Goal: Task Accomplishment & Management: Use online tool/utility

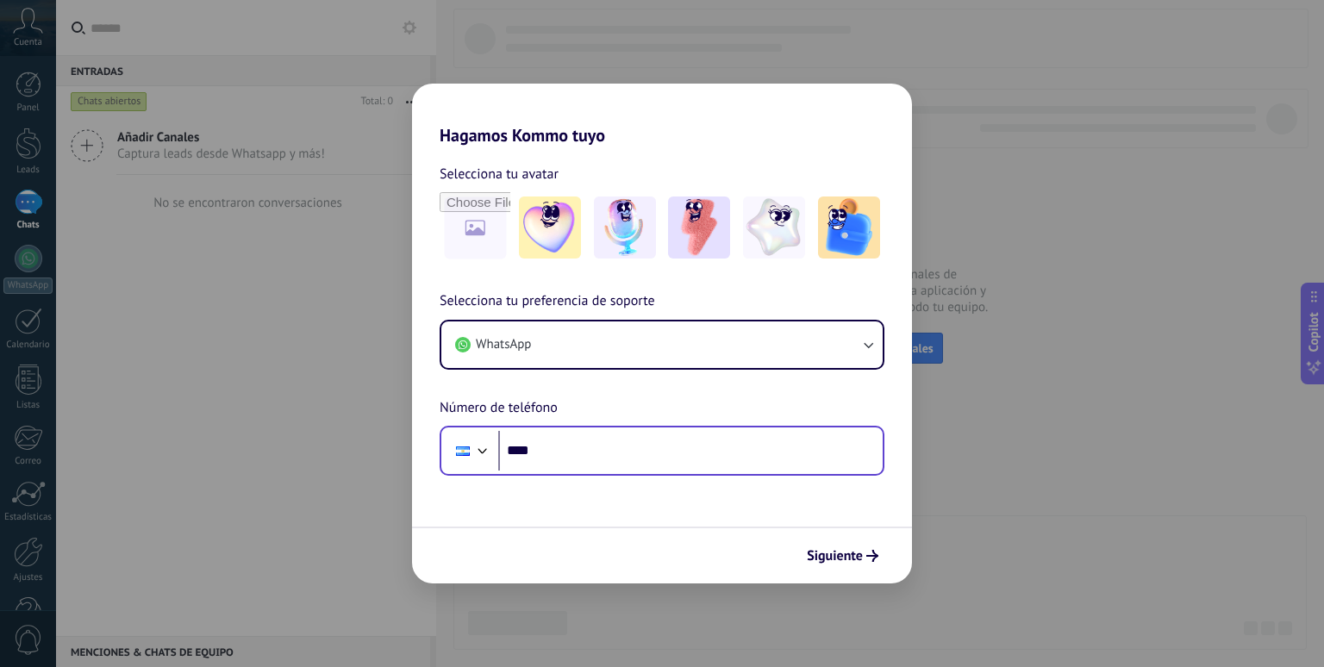
click at [563, 446] on input "****" at bounding box center [690, 451] width 384 height 40
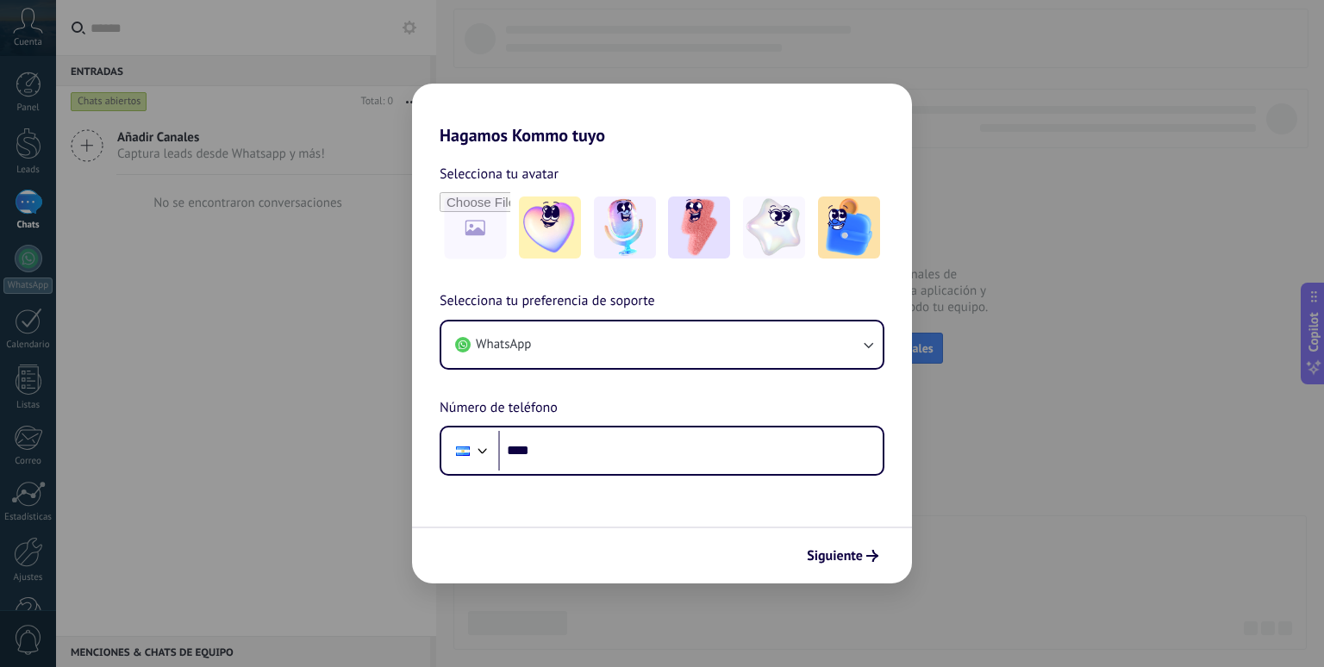
click at [195, 332] on div "Hagamos Kommo tuyo Selecciona tu avatar Selecciona tu preferencia de soporte Wh…" at bounding box center [662, 333] width 1324 height 667
click at [562, 70] on div "Hagamos Kommo tuyo Selecciona tu avatar Selecciona tu preferencia de soporte Wh…" at bounding box center [662, 333] width 1324 height 667
click at [869, 245] on img at bounding box center [849, 228] width 62 height 62
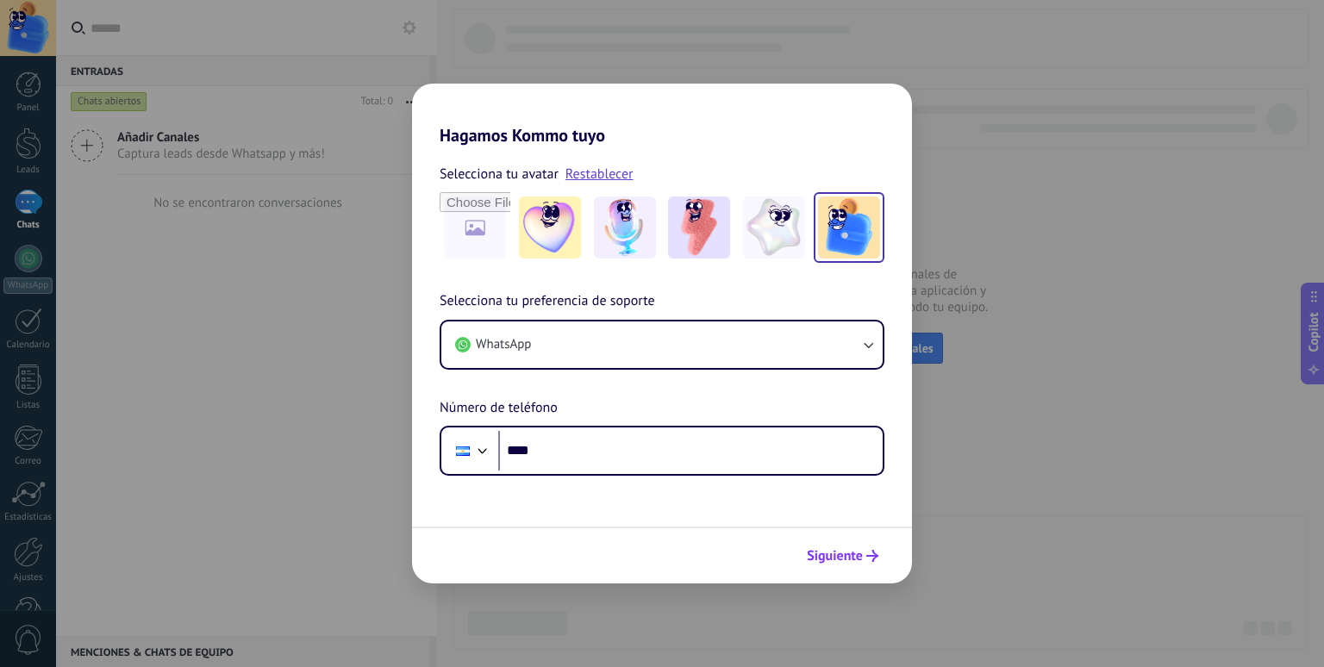
click at [861, 559] on span "Siguiente" at bounding box center [835, 556] width 56 height 12
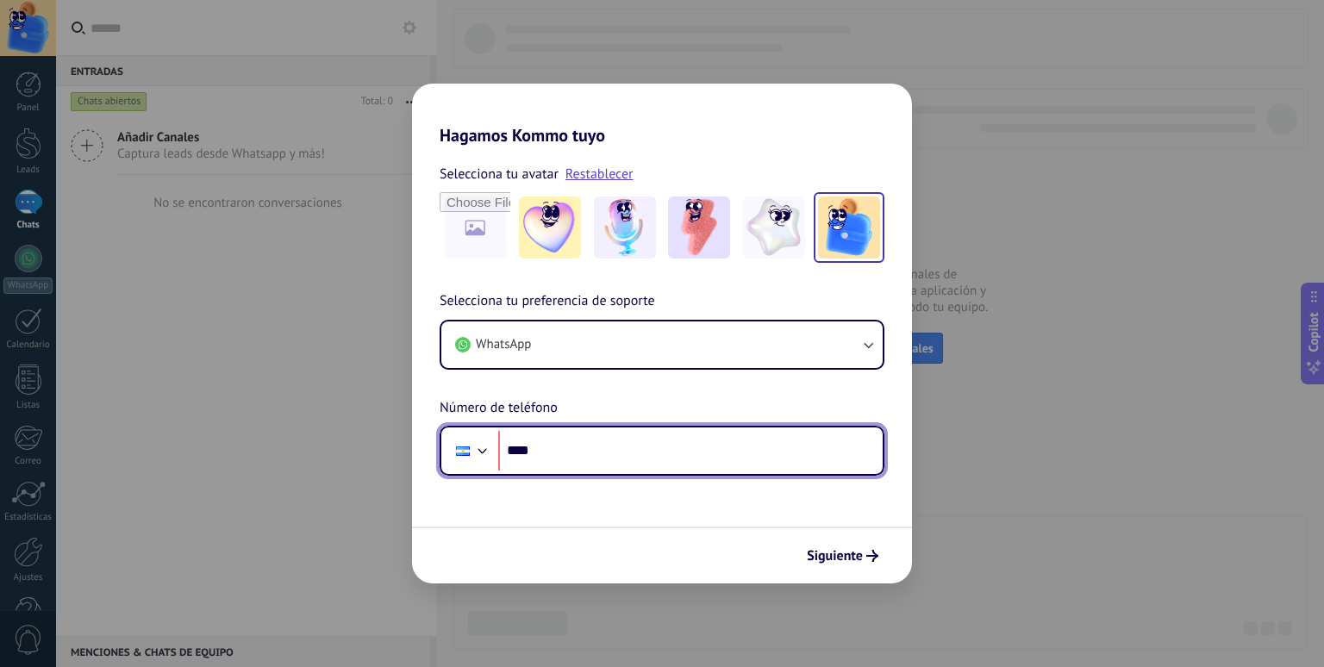
click at [607, 443] on input "****" at bounding box center [690, 451] width 384 height 40
paste input "**********"
click at [566, 450] on input "**********" at bounding box center [690, 451] width 384 height 40
type input "**********"
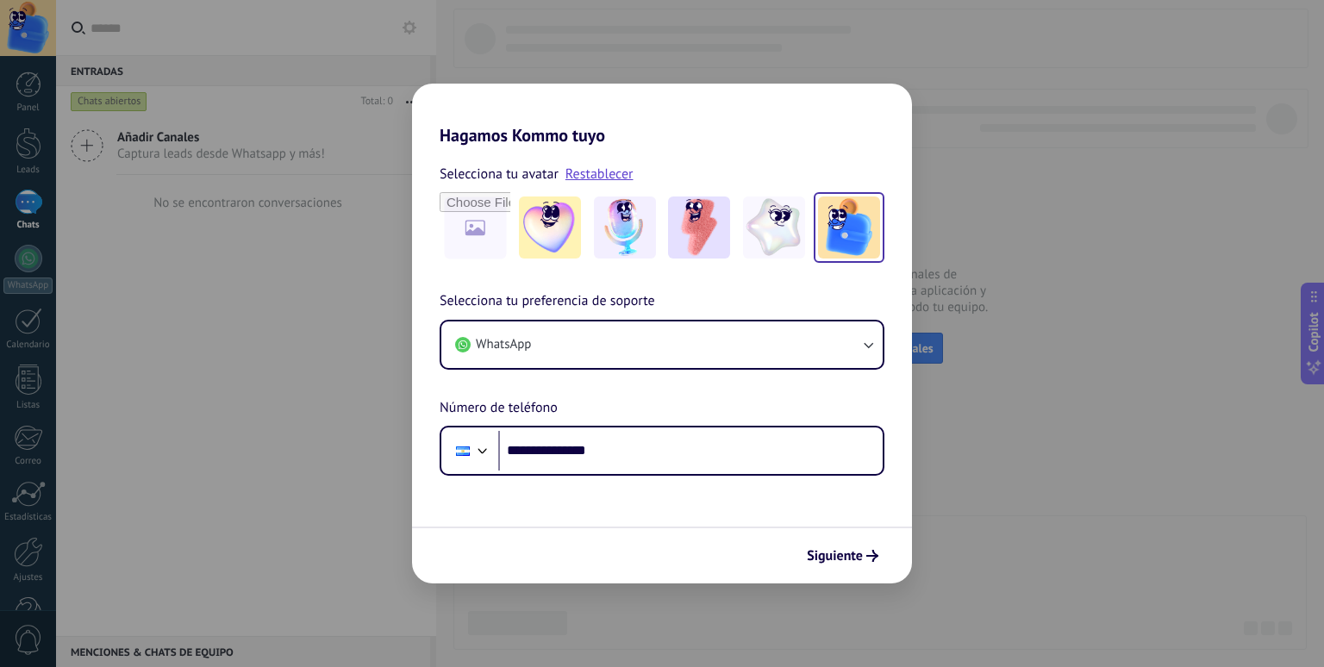
click at [683, 508] on form "**********" at bounding box center [662, 365] width 500 height 438
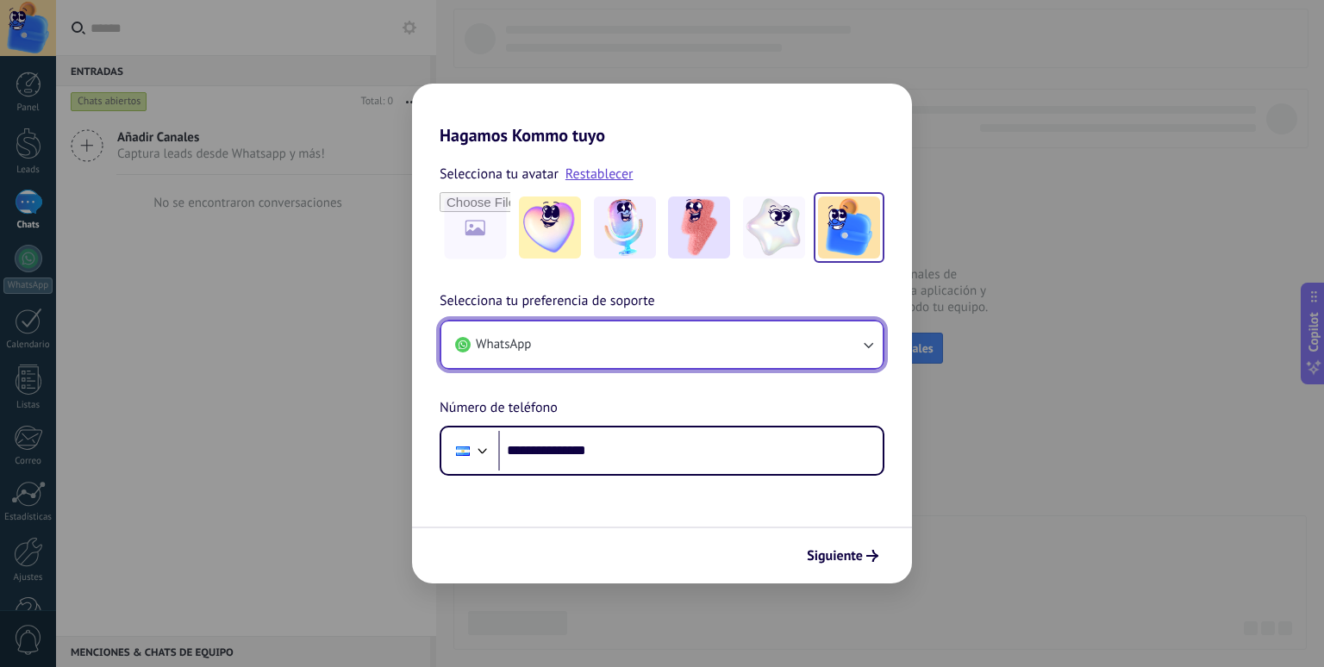
click at [846, 361] on button "WhatsApp" at bounding box center [661, 345] width 441 height 47
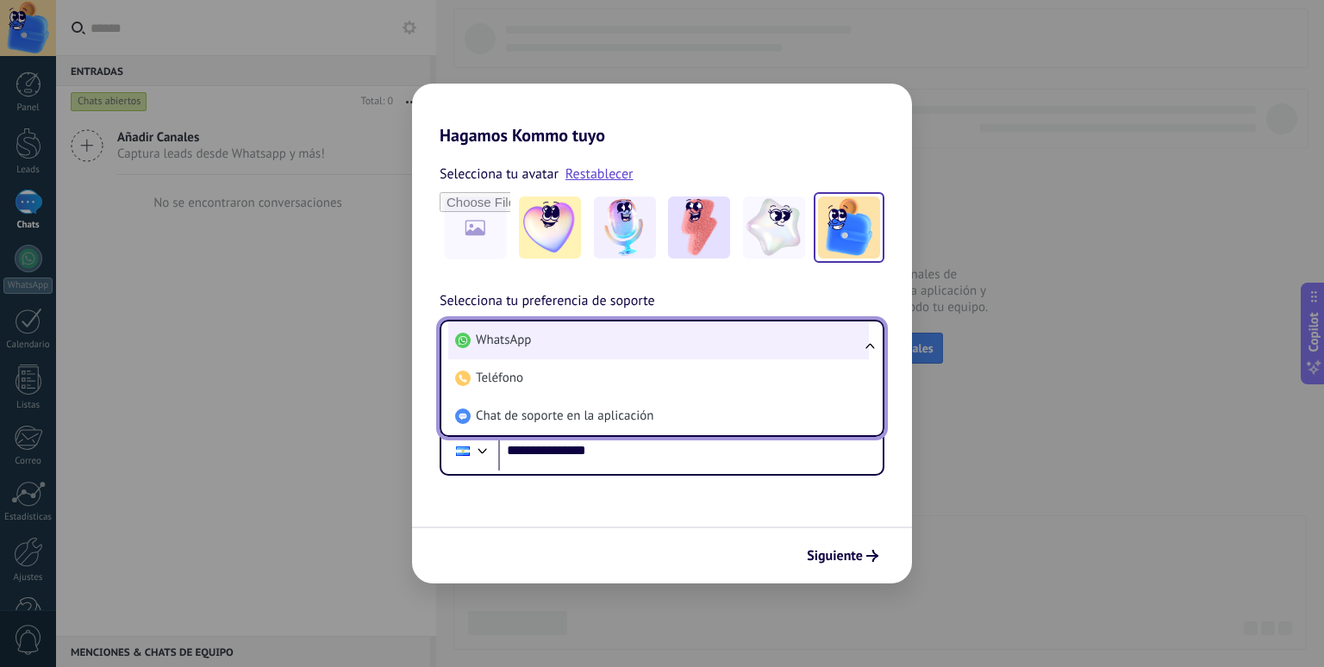
click at [564, 350] on li "WhatsApp" at bounding box center [658, 341] width 421 height 38
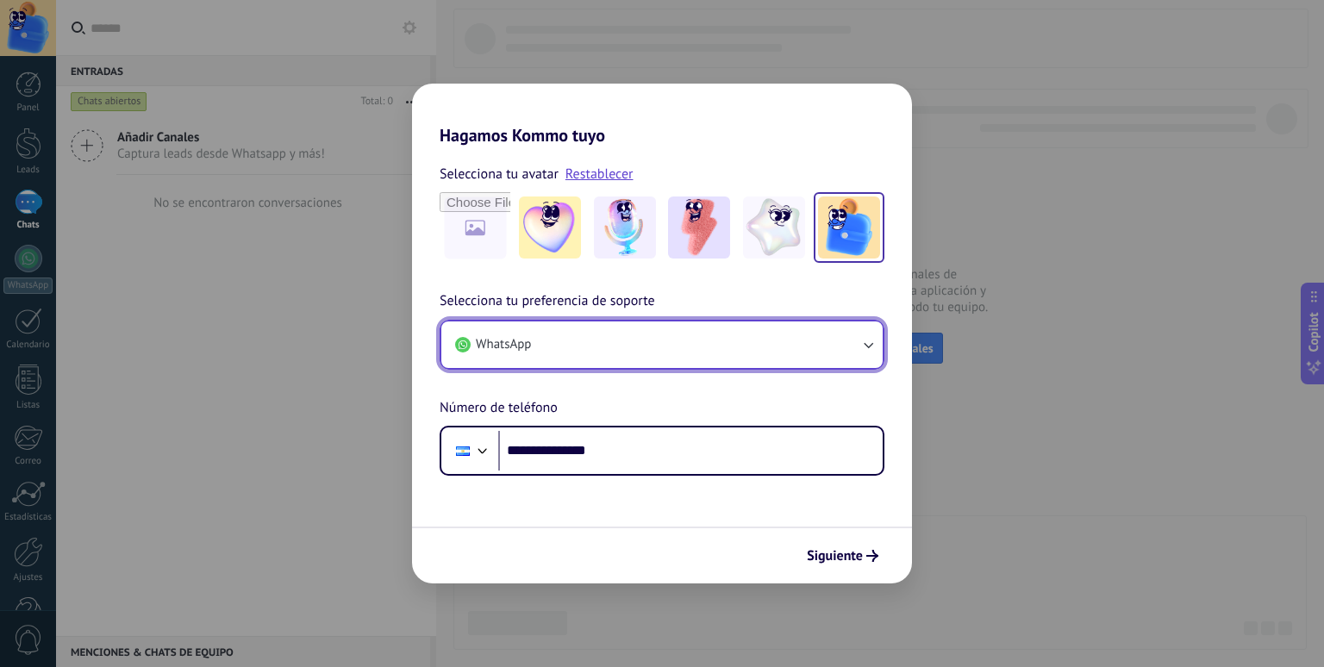
click at [718, 363] on button "WhatsApp" at bounding box center [661, 345] width 441 height 47
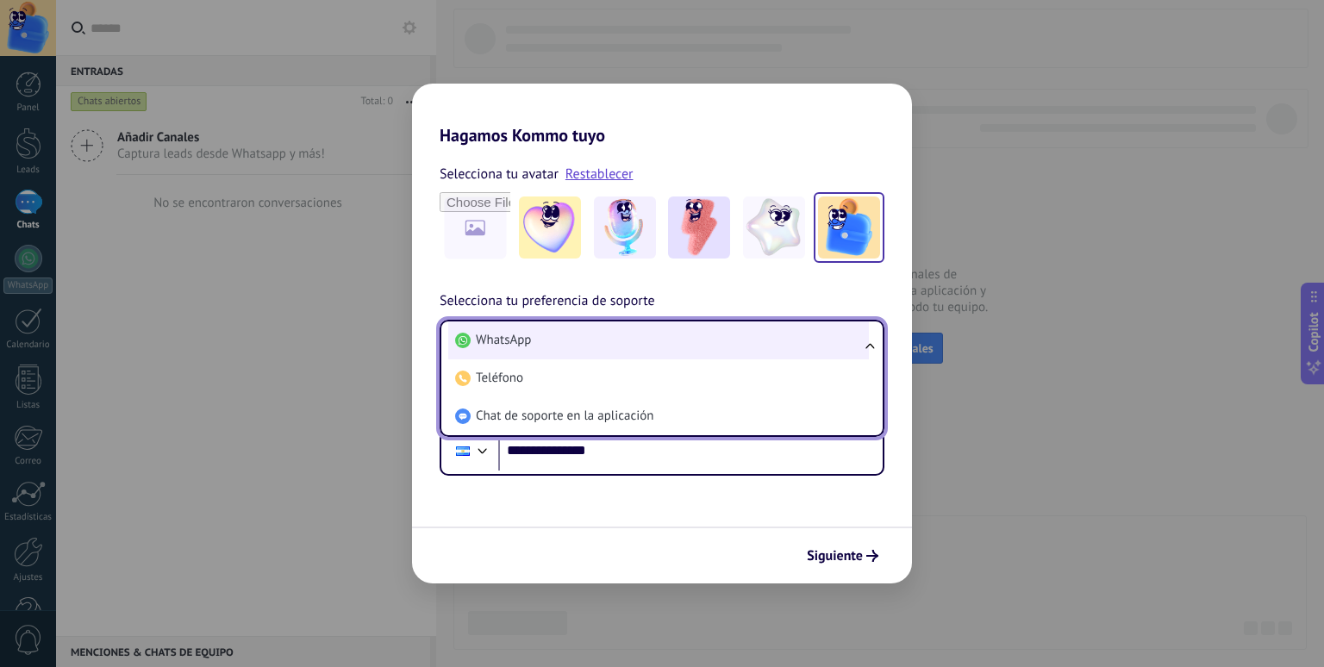
click at [690, 346] on li "WhatsApp" at bounding box center [658, 341] width 421 height 38
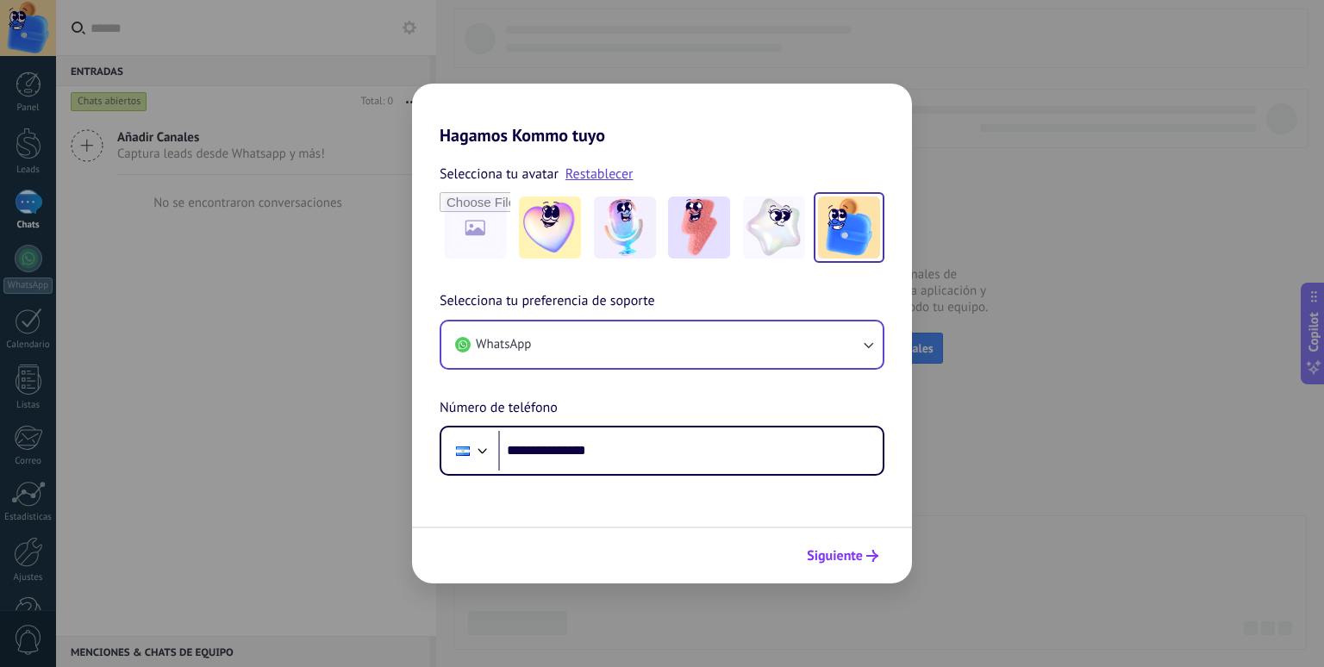
click at [868, 553] on icon "submit" at bounding box center [872, 556] width 12 height 12
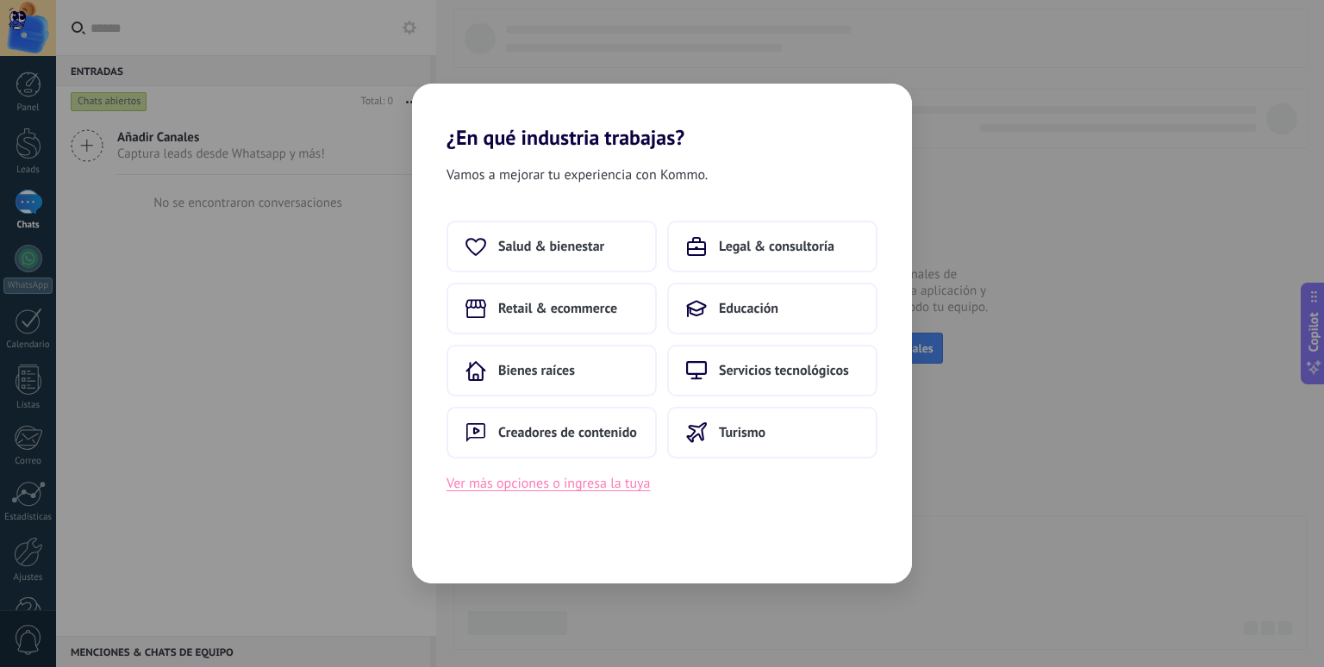
click at [582, 484] on button "Ver más opciones o ingresa la tuya" at bounding box center [548, 483] width 203 height 22
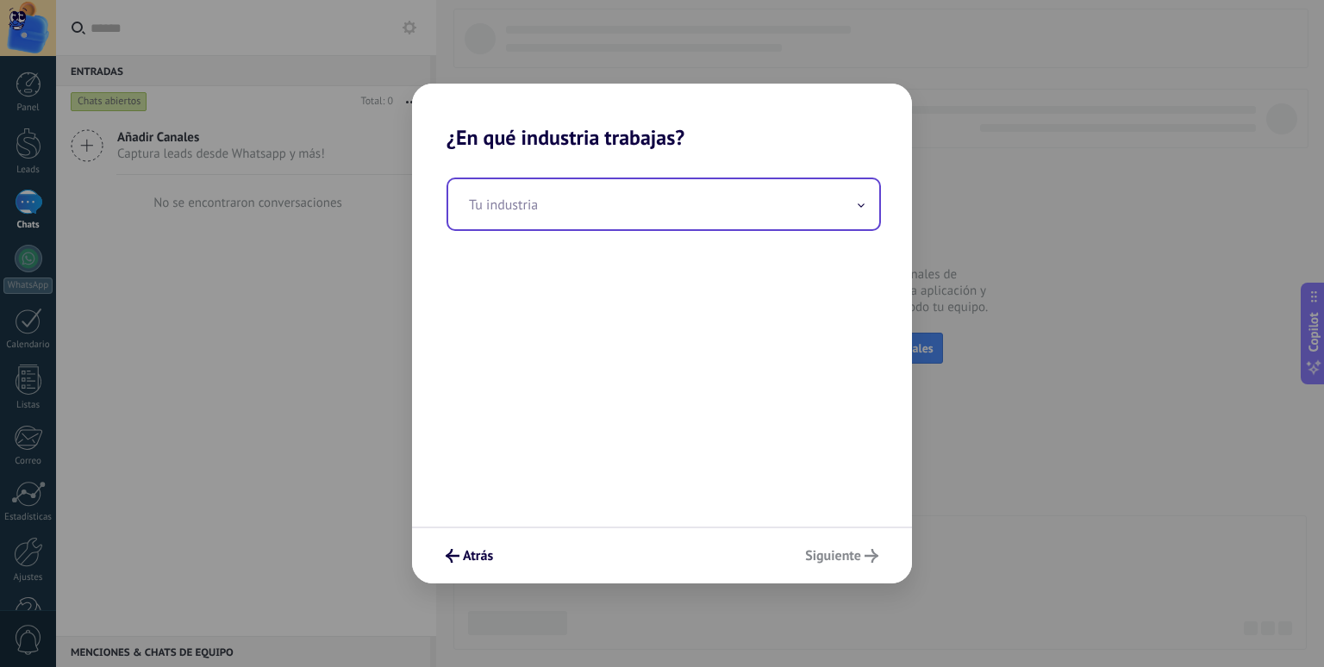
click at [601, 211] on input "text" at bounding box center [663, 204] width 431 height 50
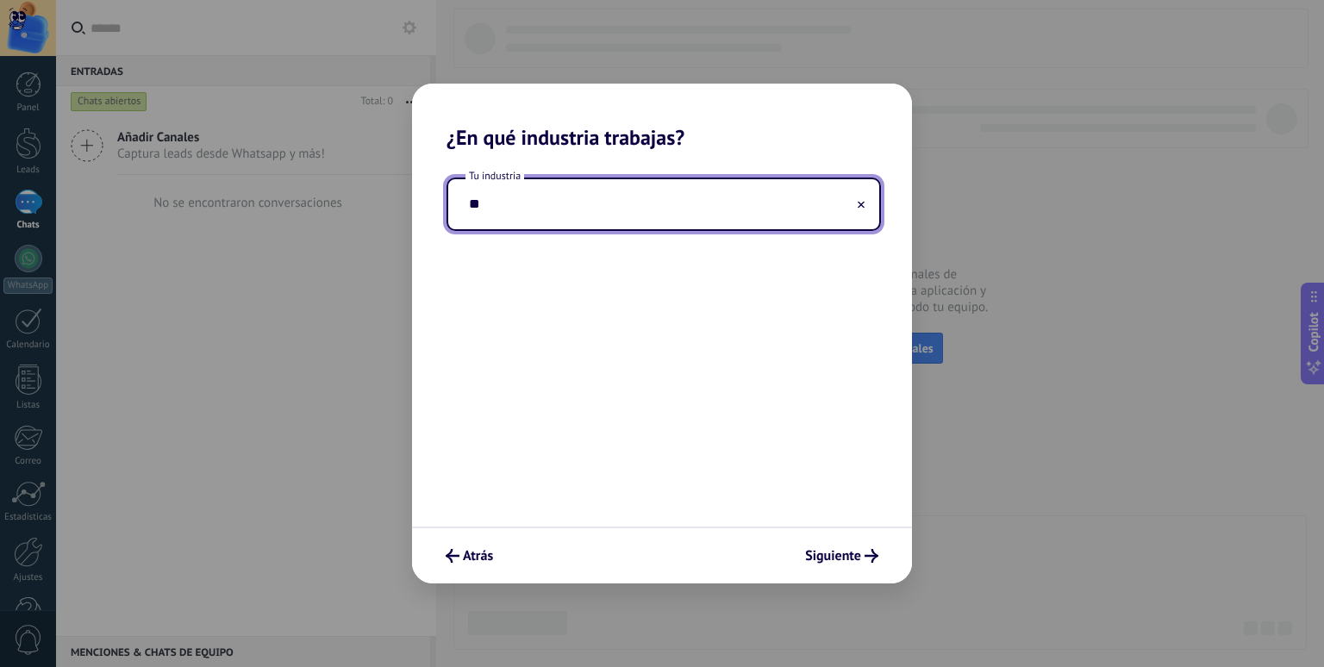
type input "*"
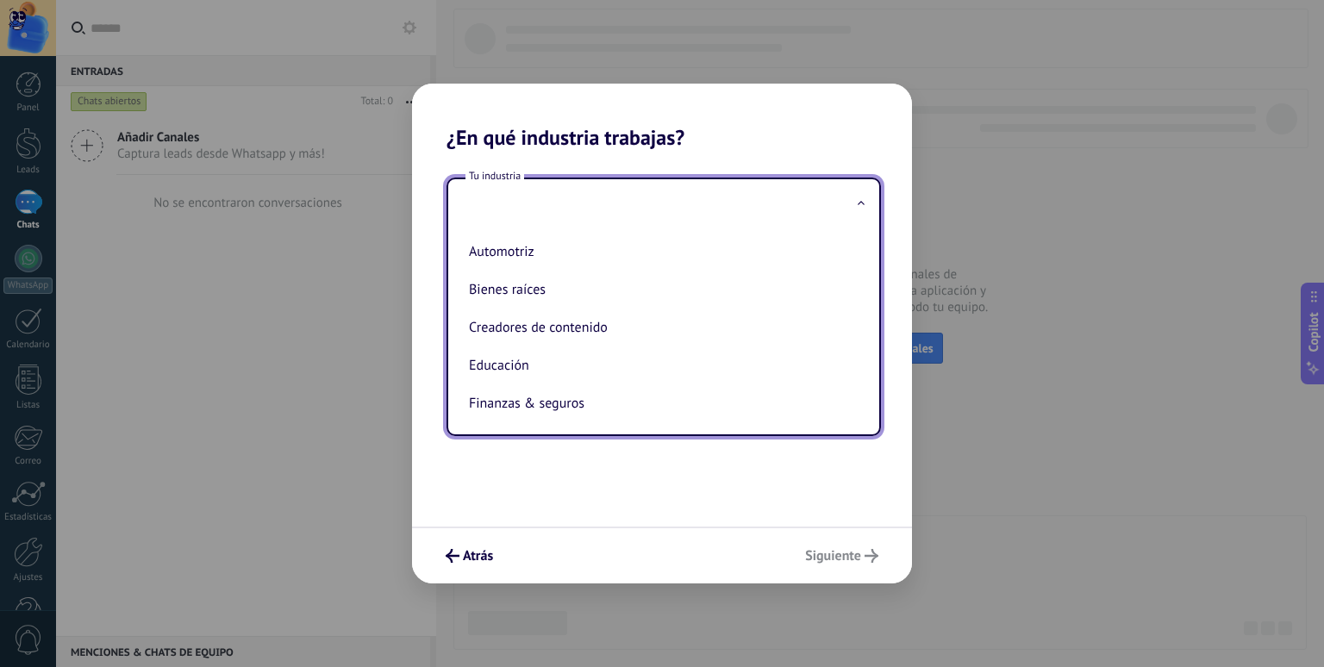
type input "*"
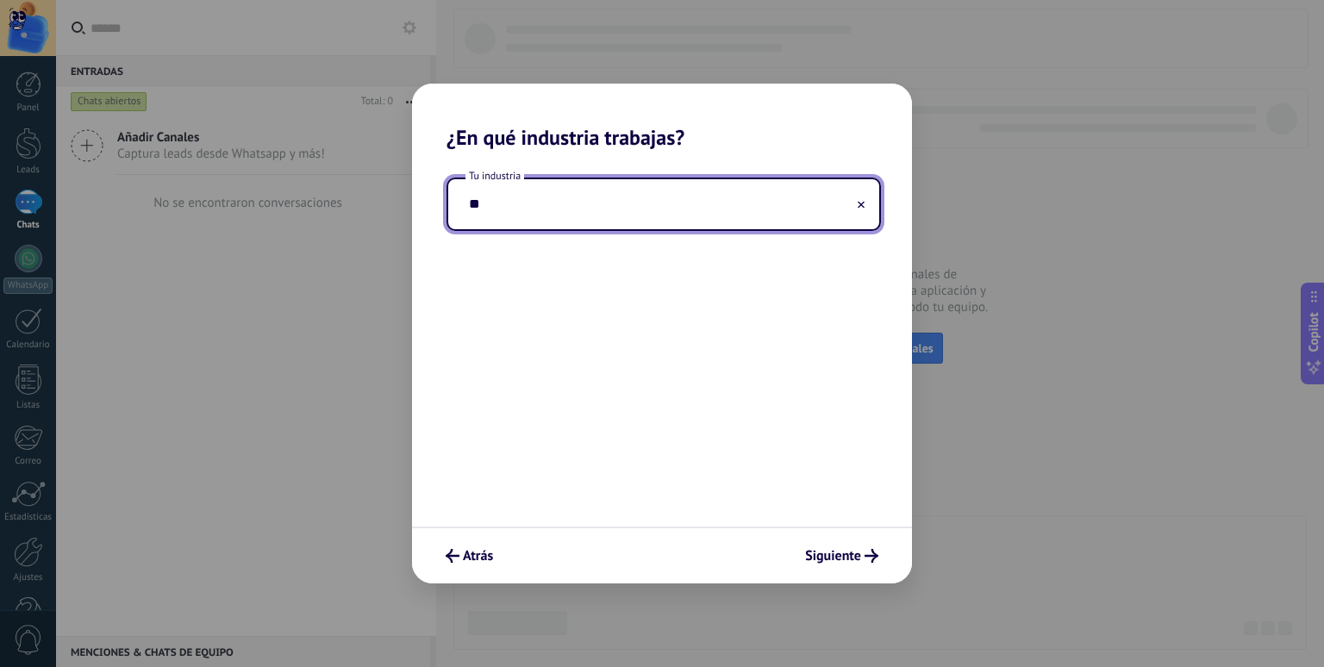
type input "*"
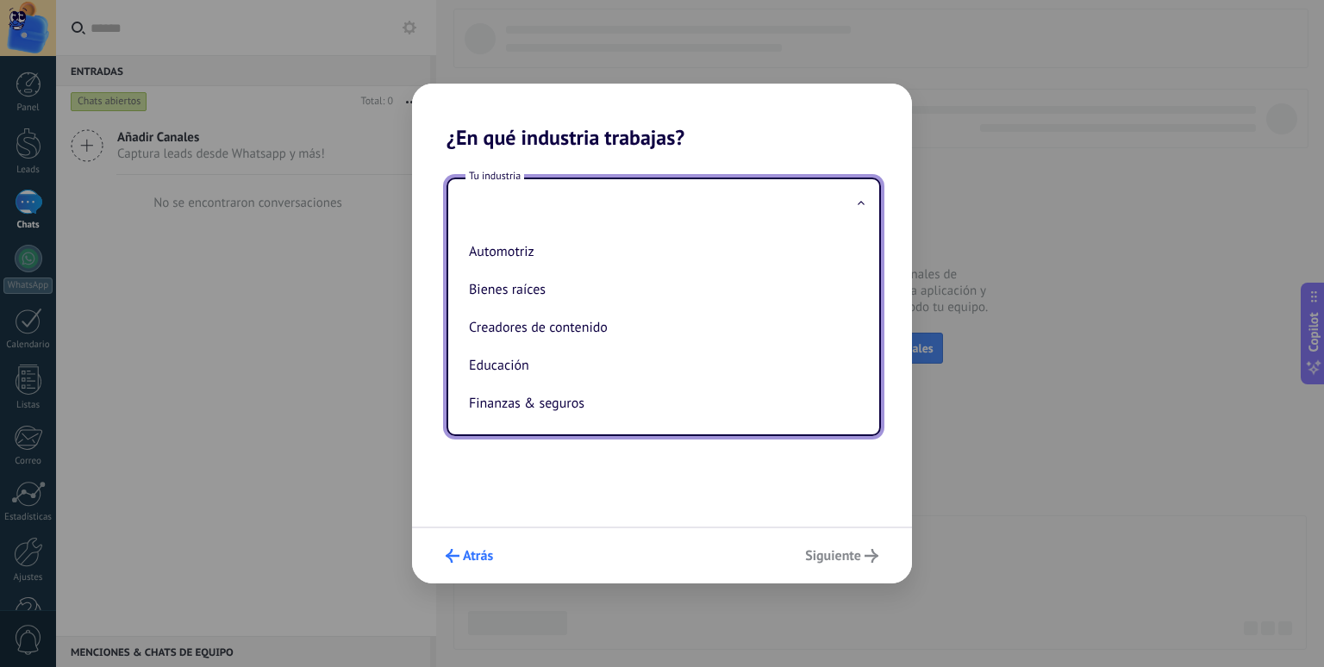
click at [455, 561] on icon "submit" at bounding box center [453, 556] width 14 height 14
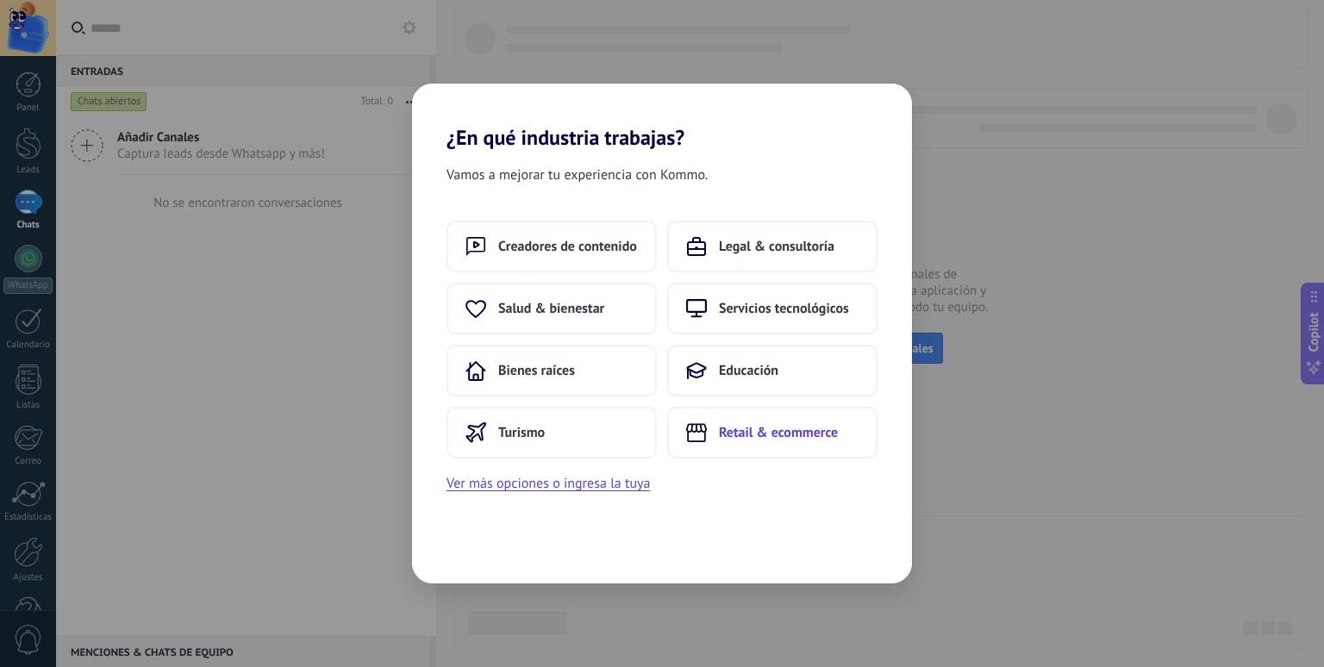
click at [803, 442] on button "Retail & ecommerce" at bounding box center [772, 433] width 210 height 52
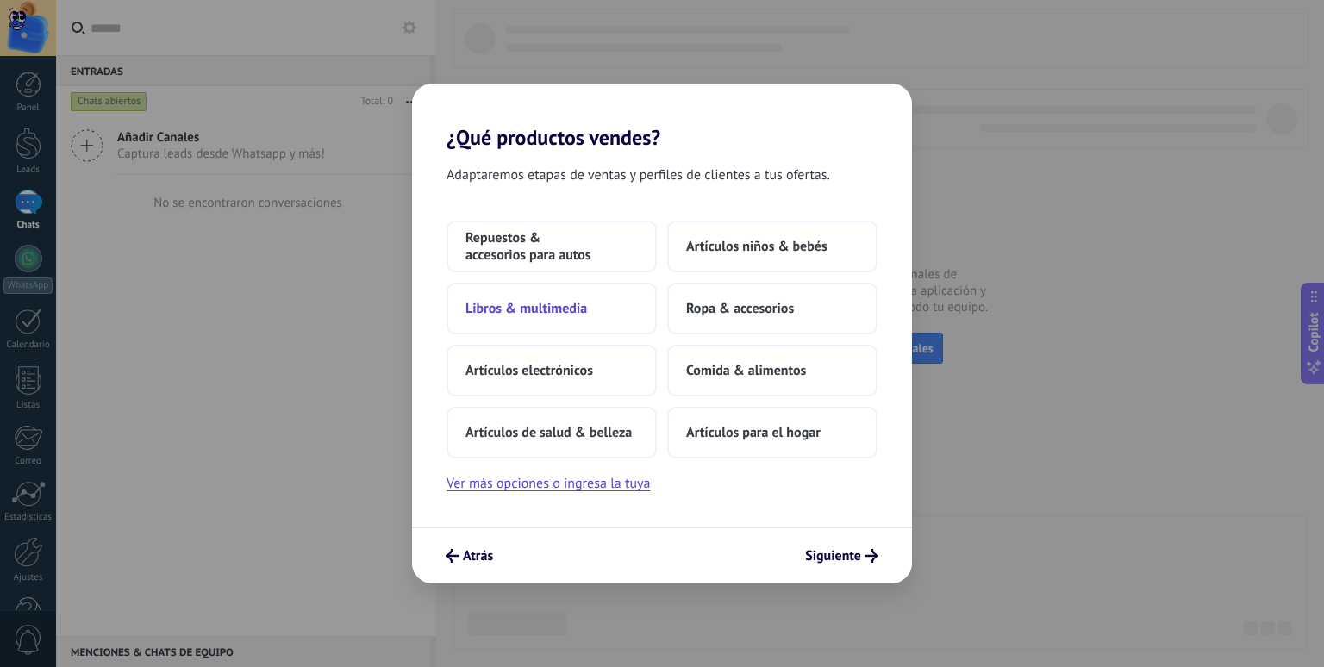
click at [598, 299] on button "Libros & multimedia" at bounding box center [552, 309] width 210 height 52
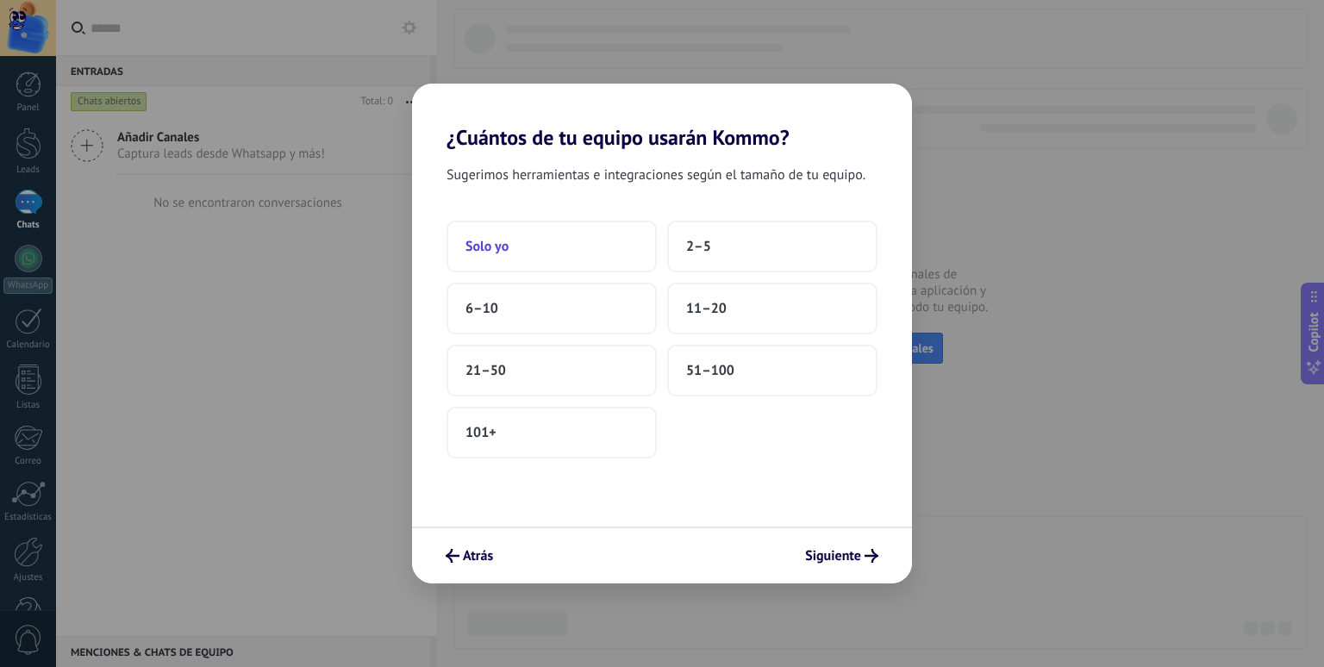
click at [589, 241] on button "Solo yo" at bounding box center [552, 247] width 210 height 52
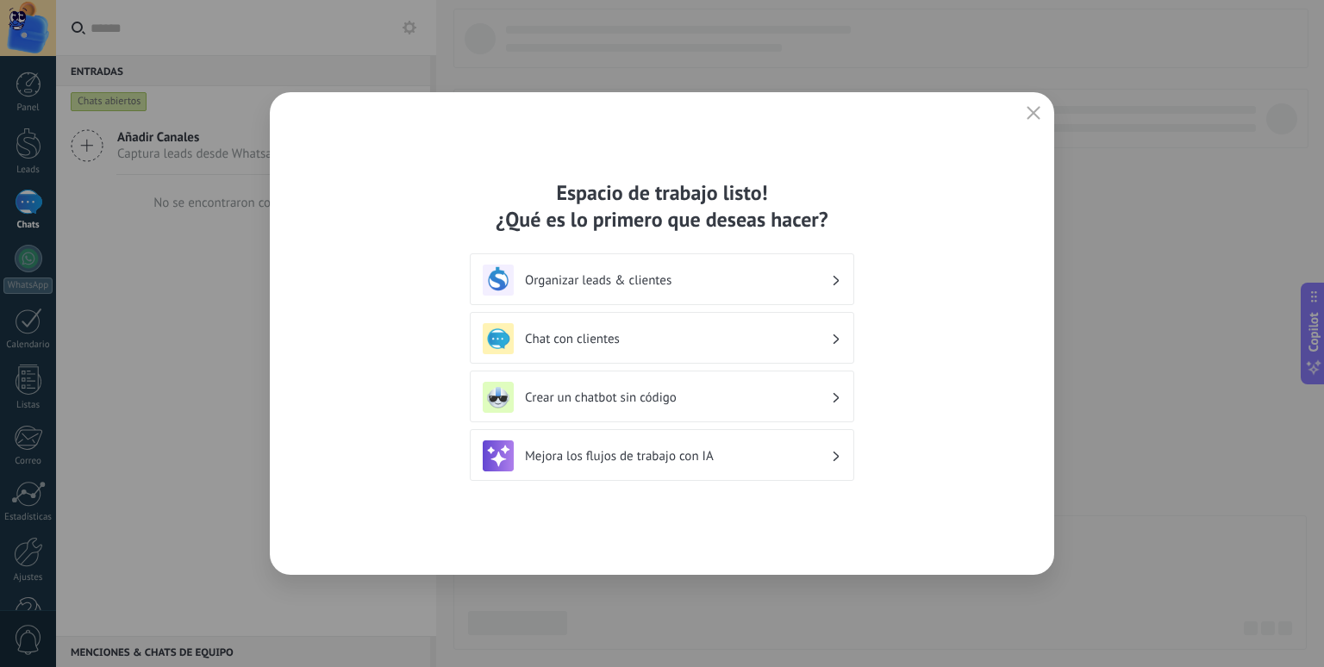
click at [596, 274] on h3 "Organizar leads & clientes" at bounding box center [678, 280] width 306 height 16
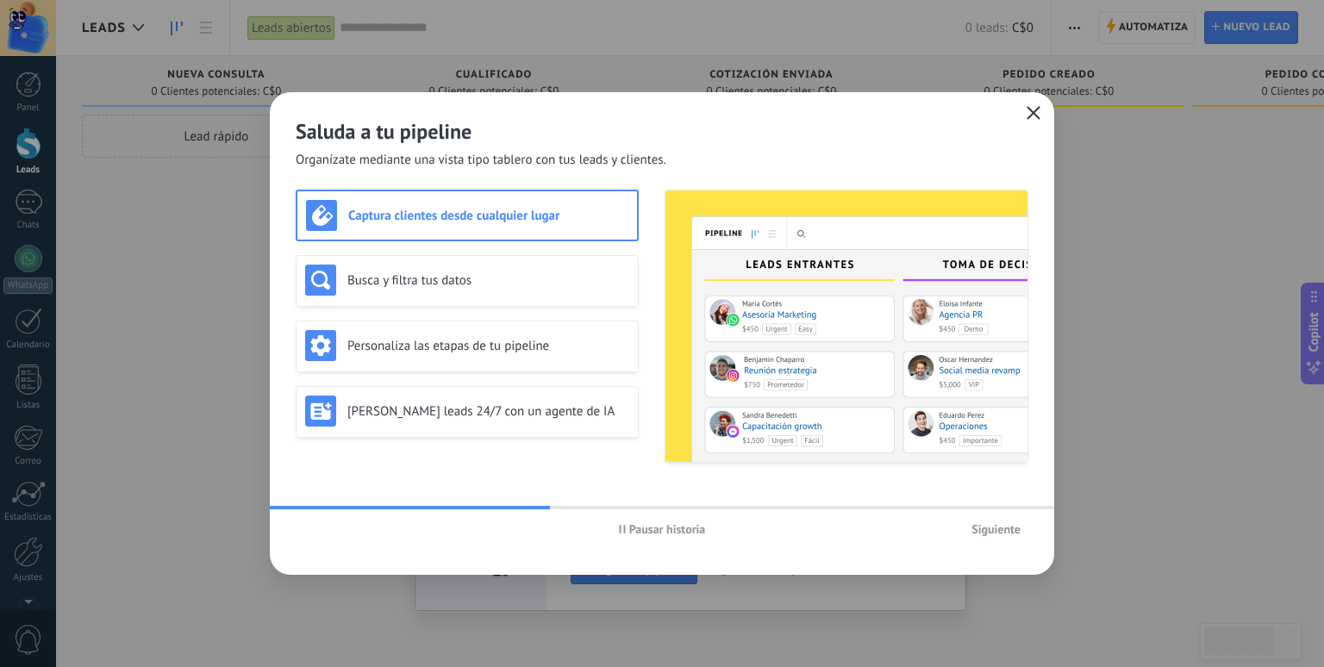
click at [1027, 117] on icon "button" at bounding box center [1034, 113] width 14 height 14
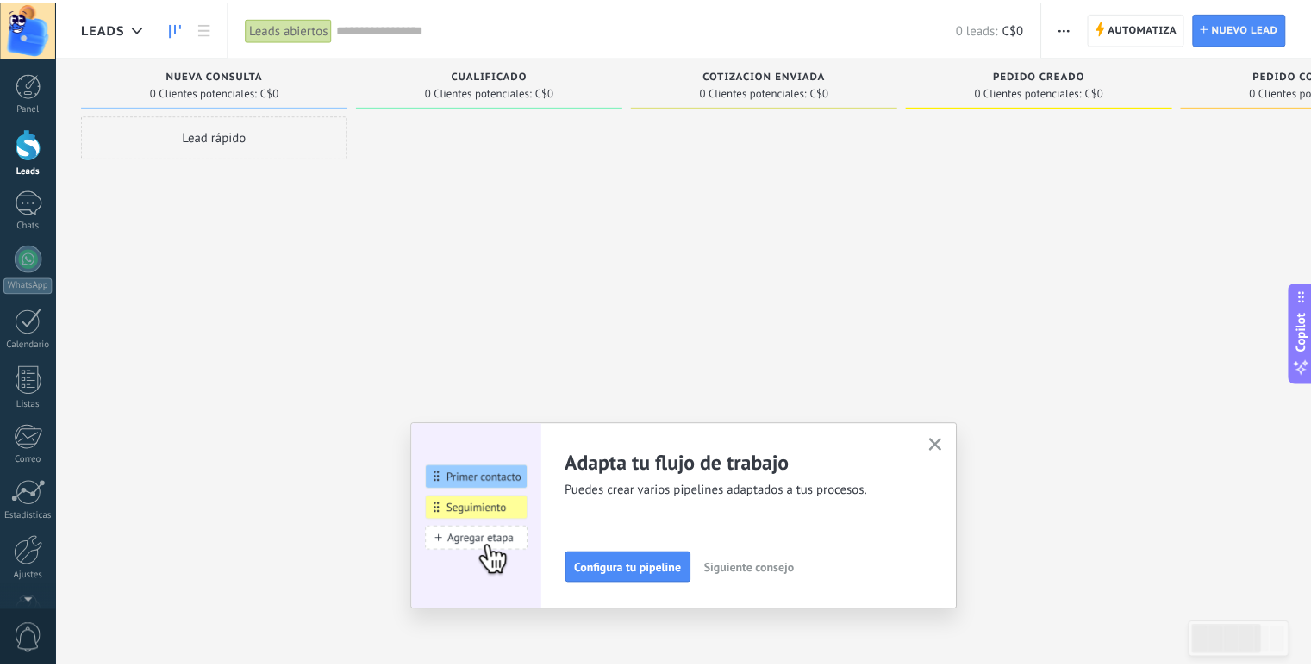
scroll to position [49, 0]
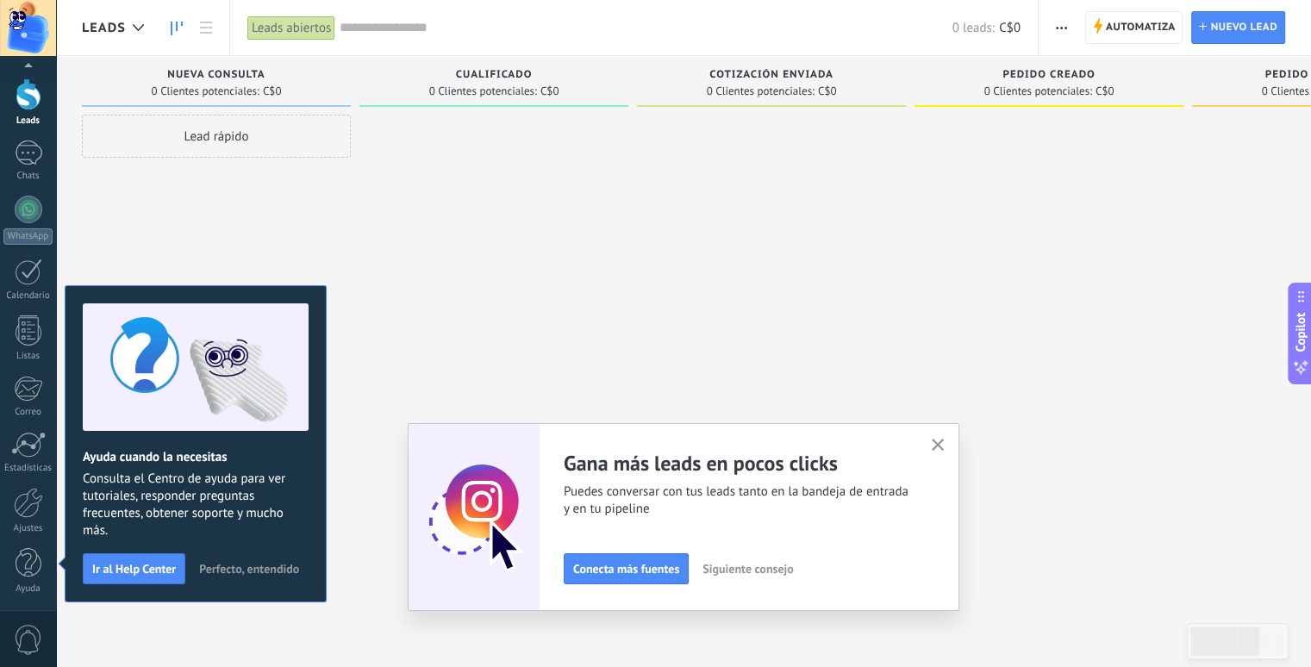
click at [945, 442] on use "button" at bounding box center [938, 445] width 13 height 13
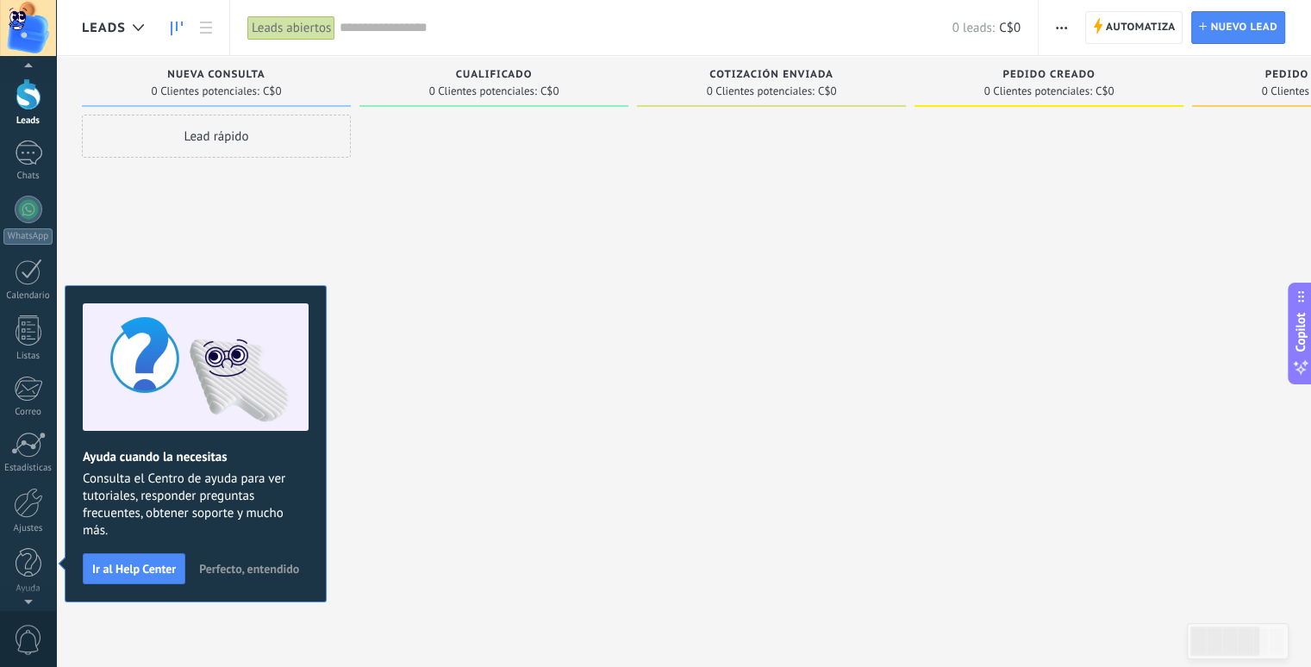
scroll to position [0, 0]
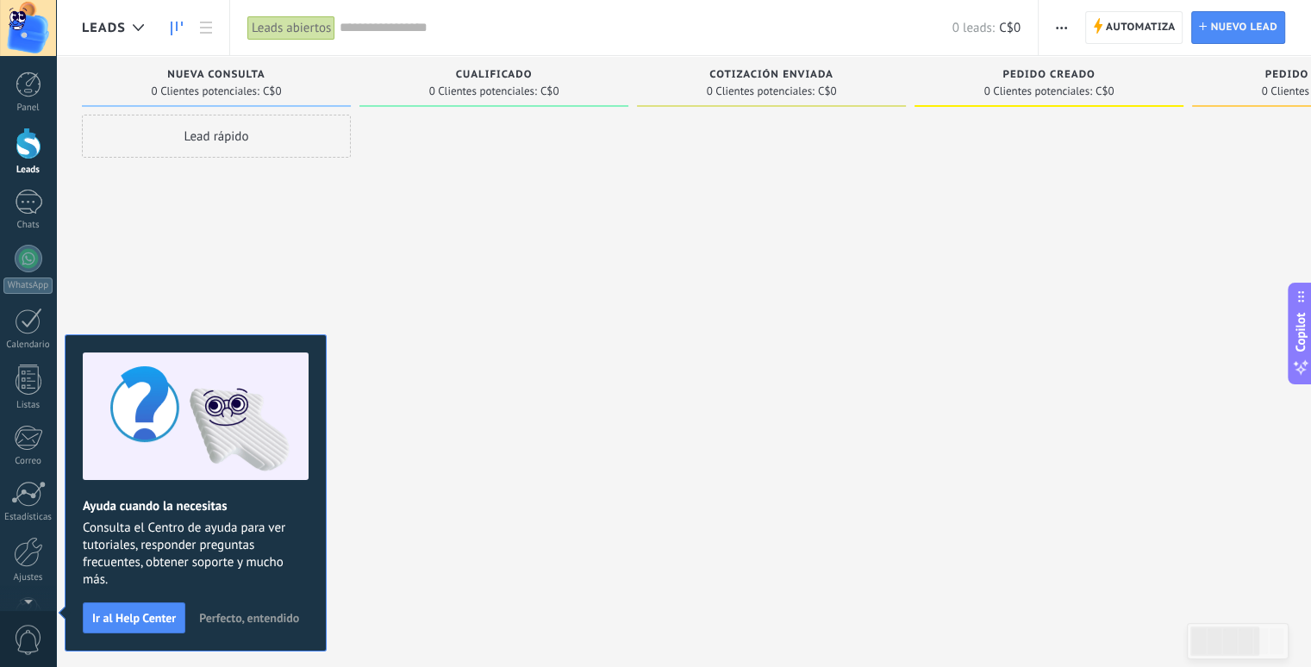
click at [226, 618] on span "Perfecto, entendido" at bounding box center [249, 618] width 100 height 12
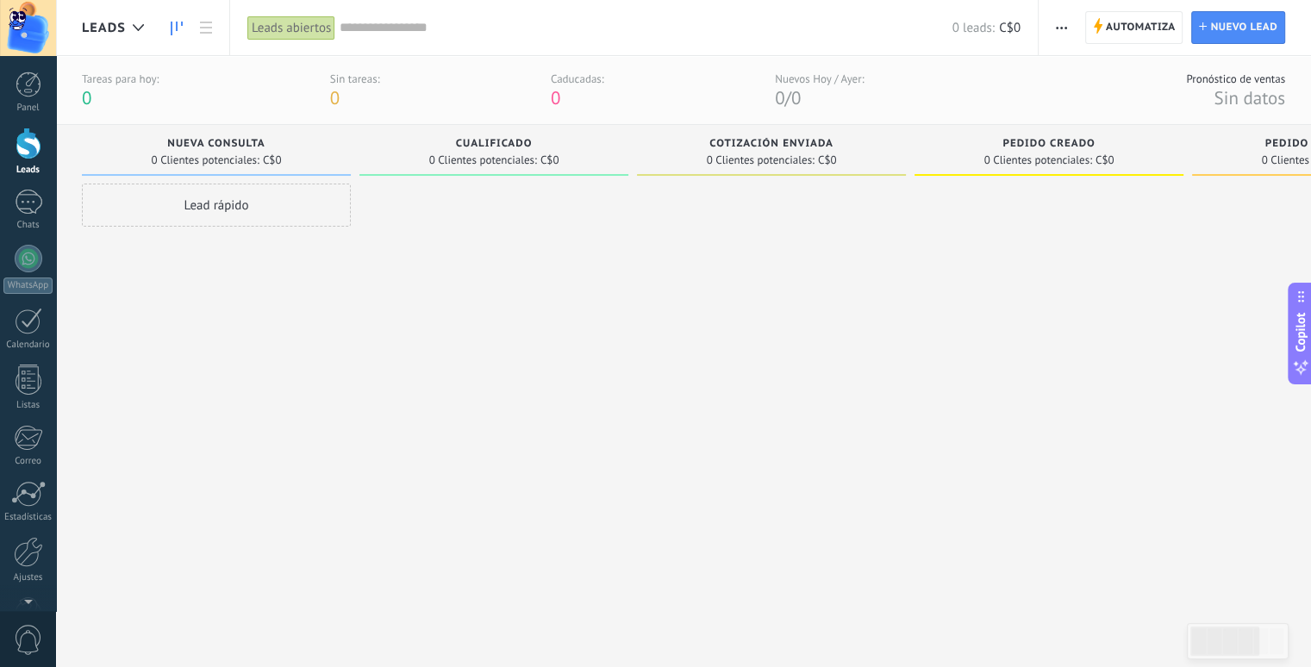
click at [27, 31] on div at bounding box center [28, 28] width 56 height 56
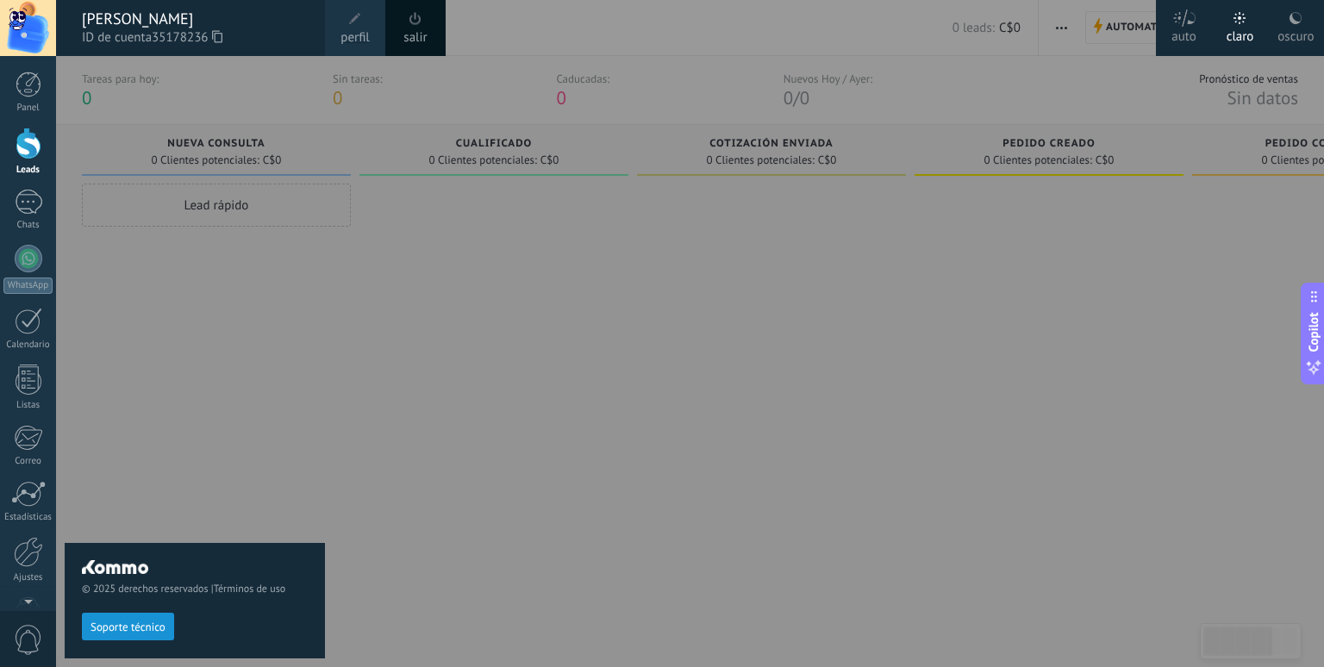
click at [352, 26] on span at bounding box center [355, 18] width 19 height 19
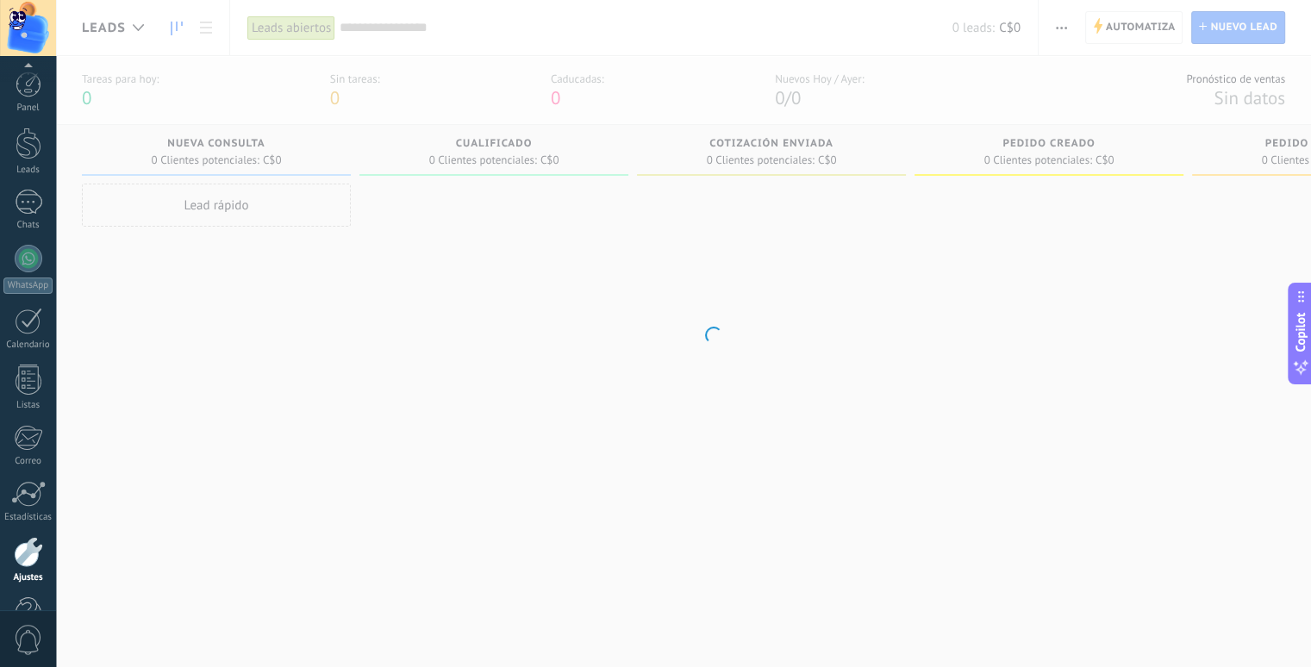
scroll to position [49, 0]
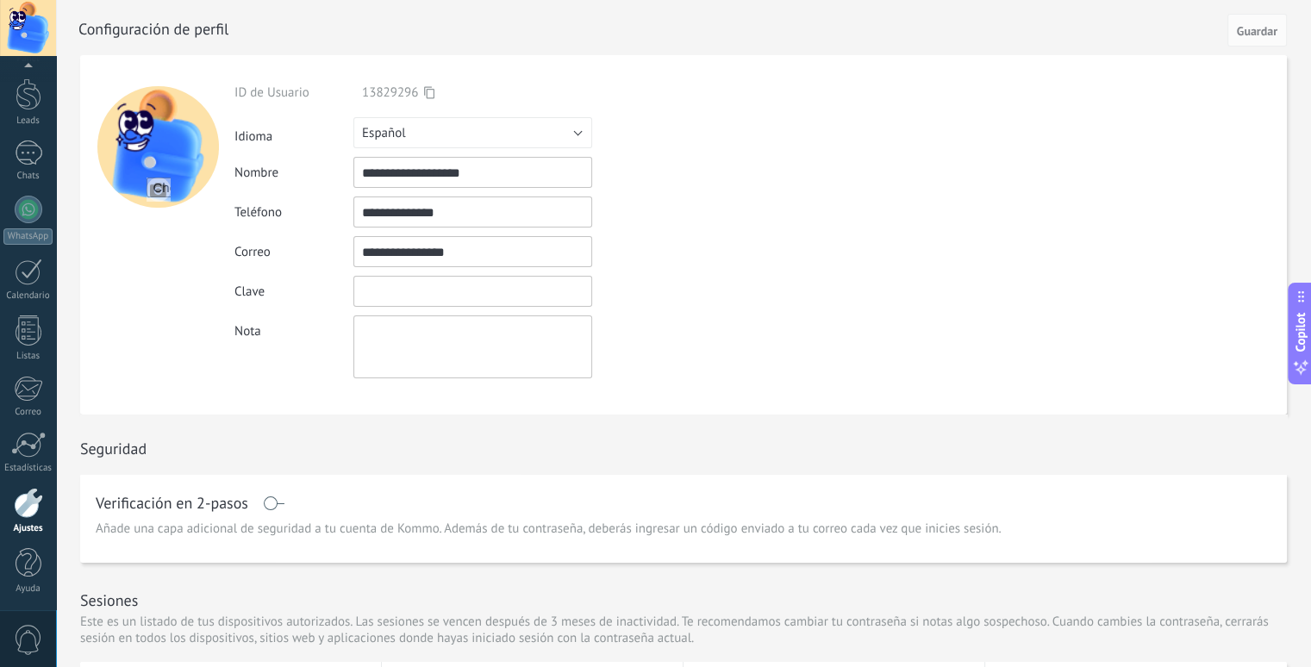
click at [508, 293] on input "textbox" at bounding box center [472, 291] width 239 height 31
click at [830, 305] on form "**********" at bounding box center [683, 234] width 1207 height 359
click at [3, 9] on div at bounding box center [28, 28] width 56 height 56
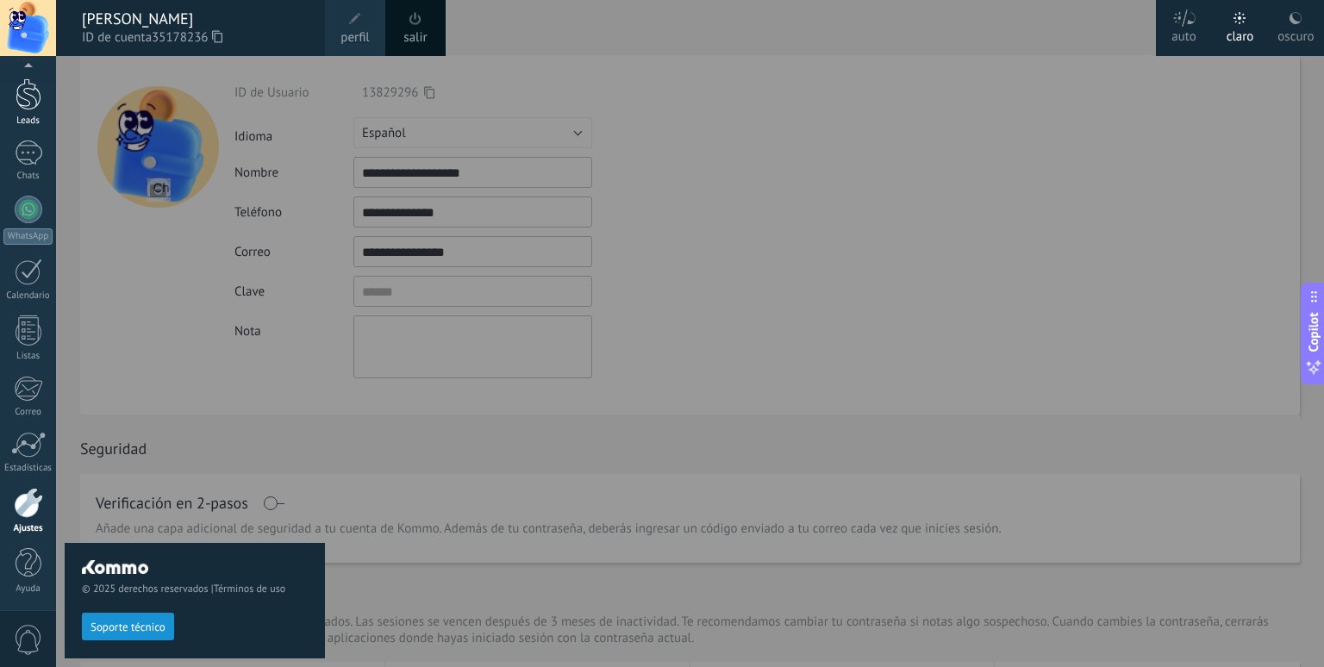
click at [21, 101] on div at bounding box center [29, 94] width 26 height 32
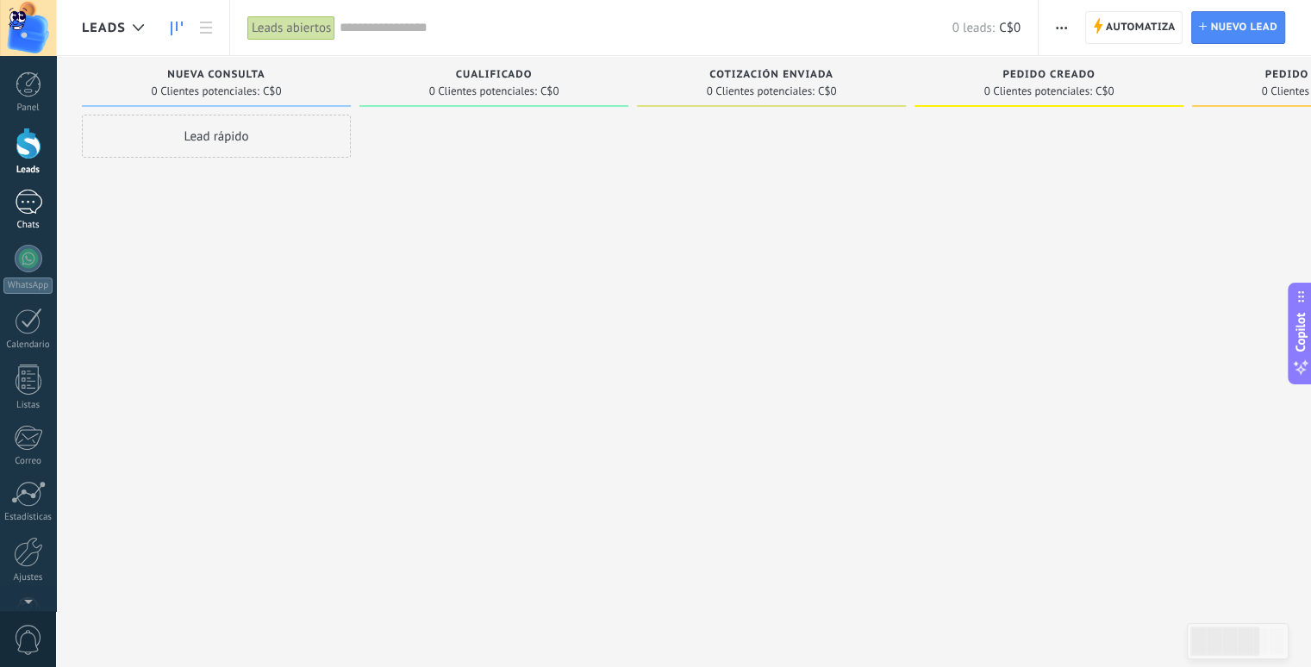
click at [28, 212] on div at bounding box center [29, 202] width 28 height 25
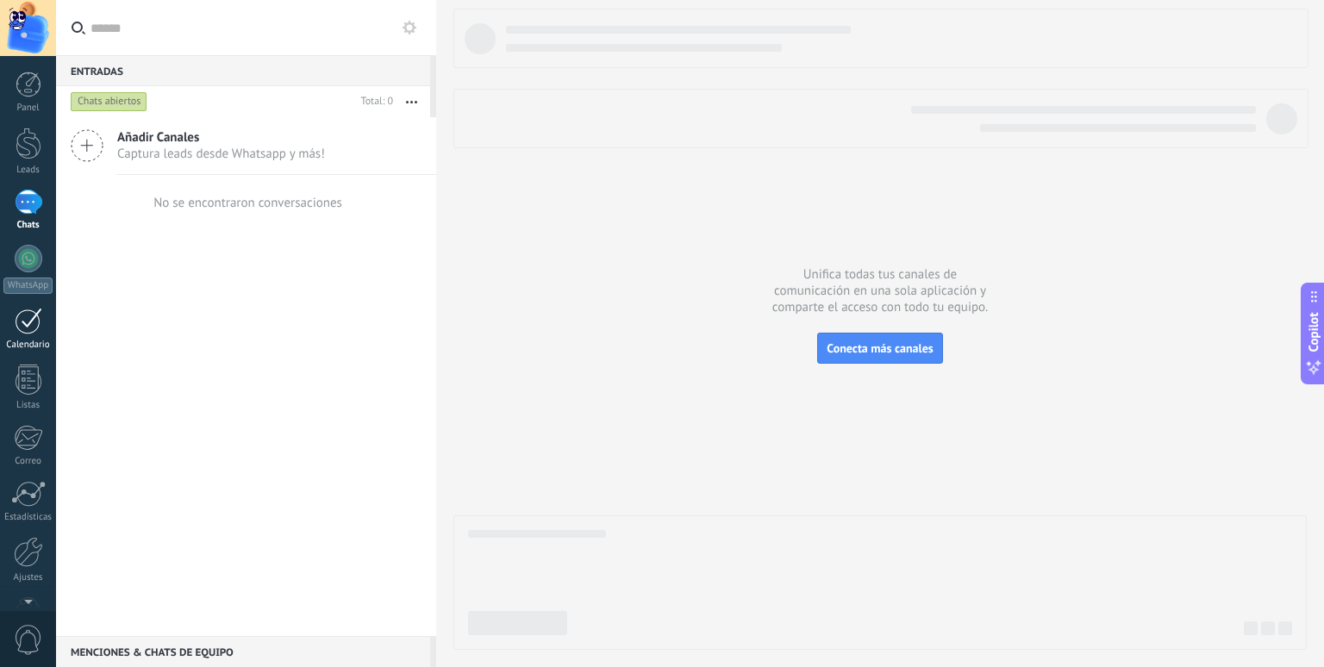
click at [28, 314] on div at bounding box center [29, 321] width 28 height 27
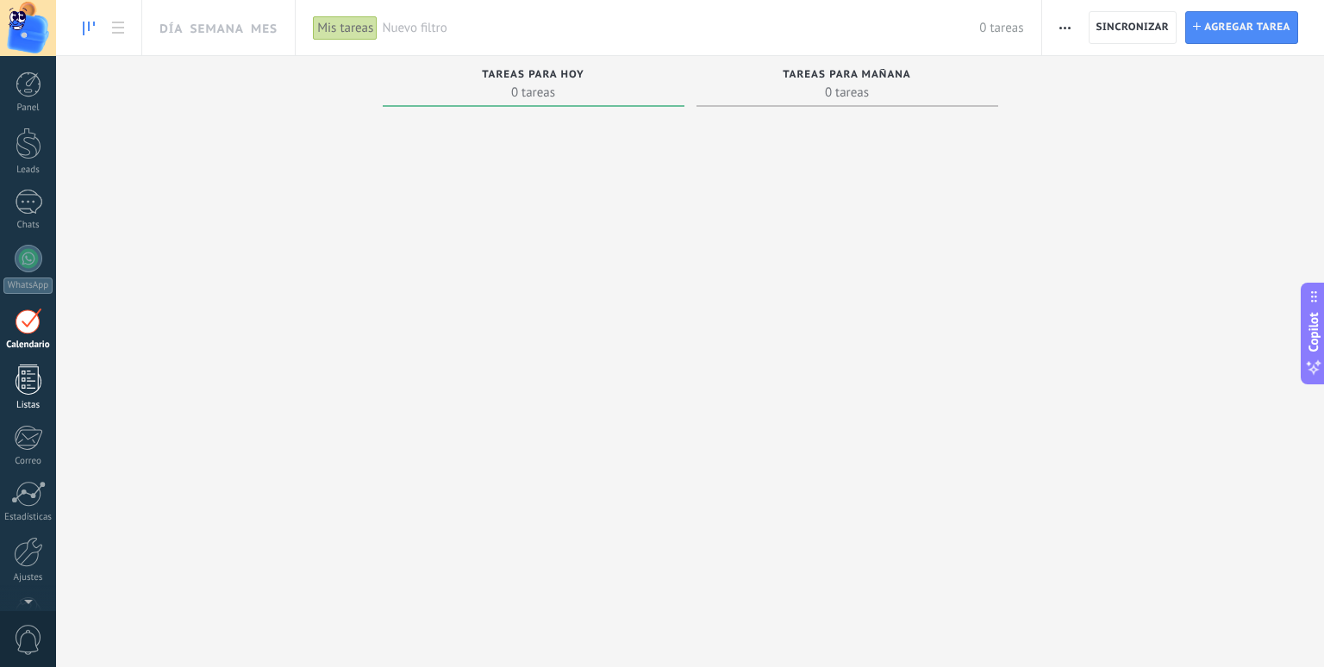
click at [24, 368] on div at bounding box center [29, 380] width 26 height 30
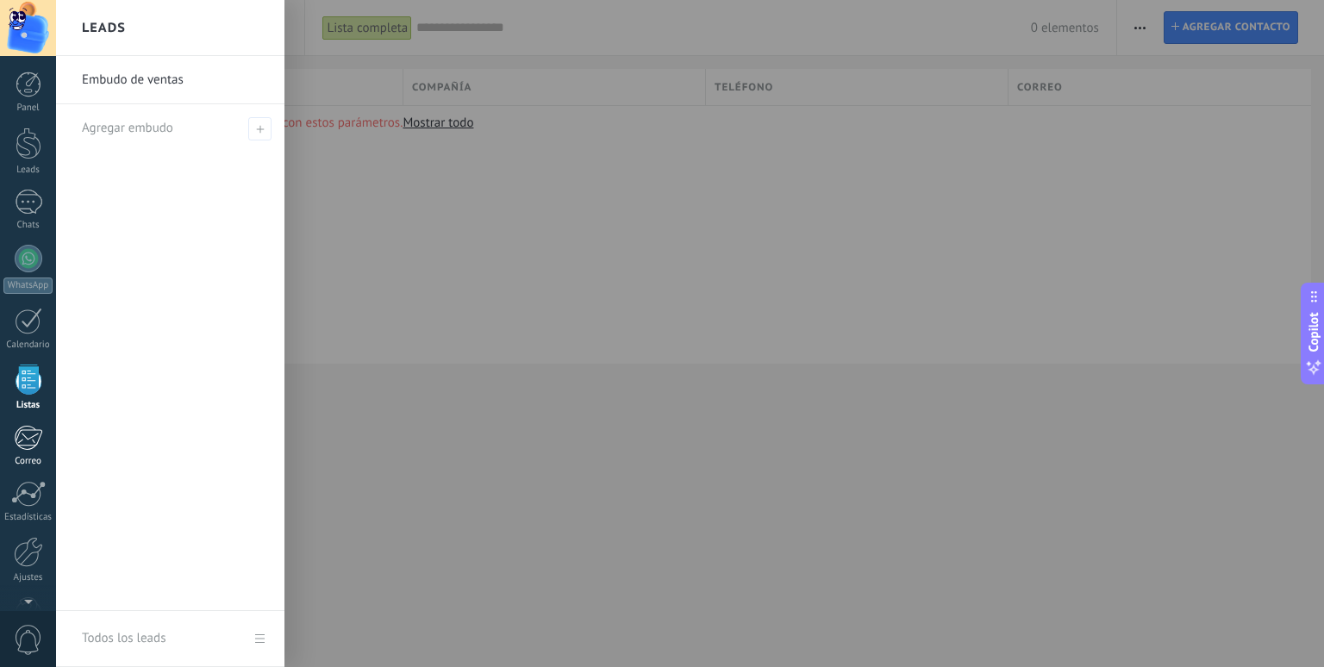
click at [31, 439] on div at bounding box center [28, 438] width 28 height 26
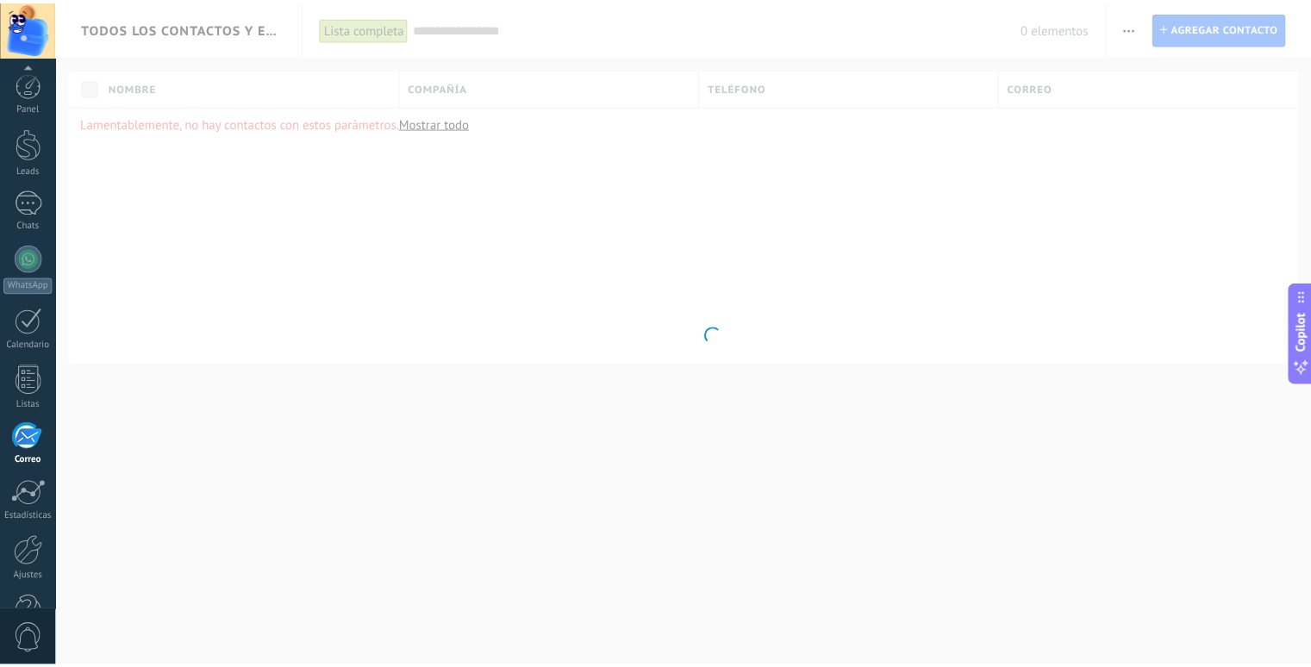
scroll to position [49, 0]
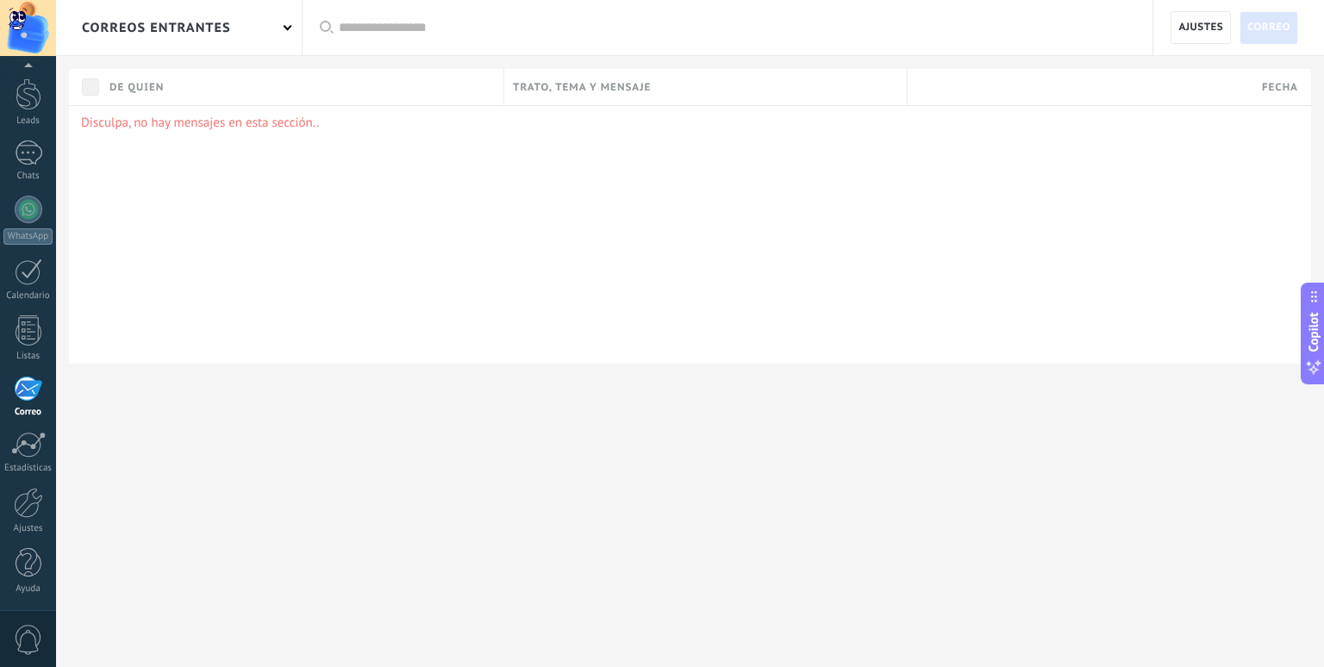
click at [243, 43] on div "correos entrantes" at bounding box center [179, 27] width 246 height 55
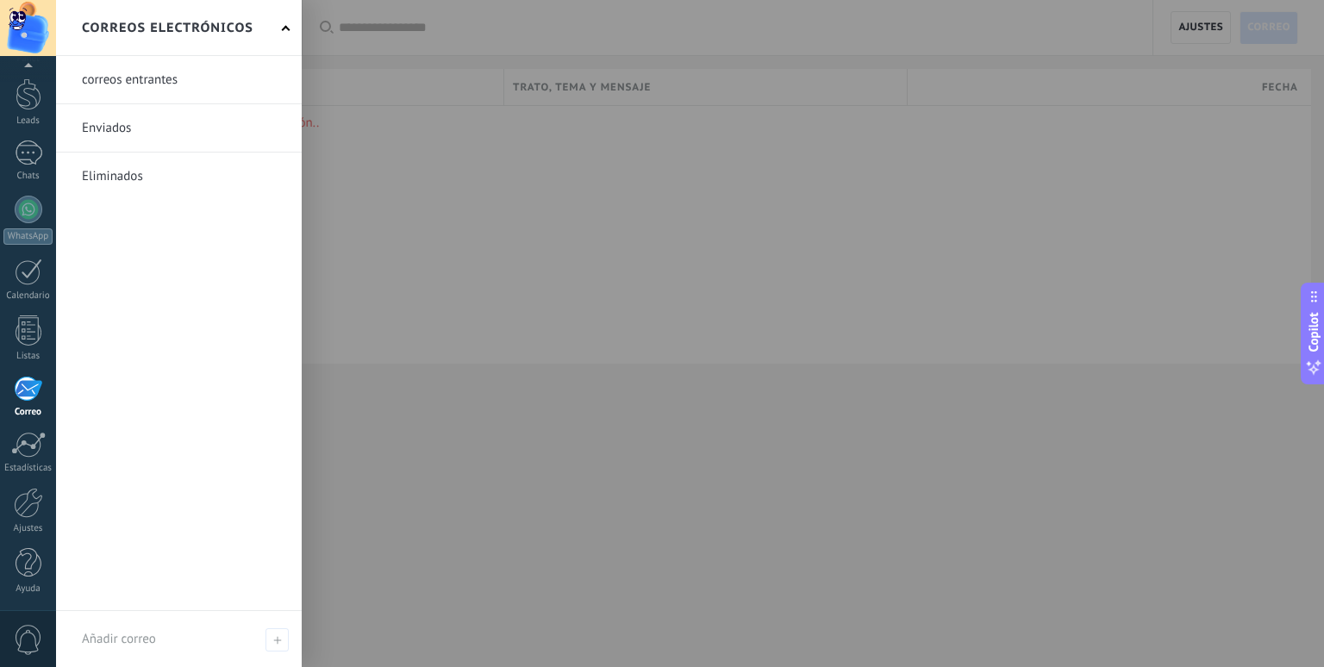
click at [243, 43] on h2 "Correos electrónicos" at bounding box center [168, 28] width 172 height 54
click at [26, 518] on link "Ajustes" at bounding box center [28, 511] width 56 height 47
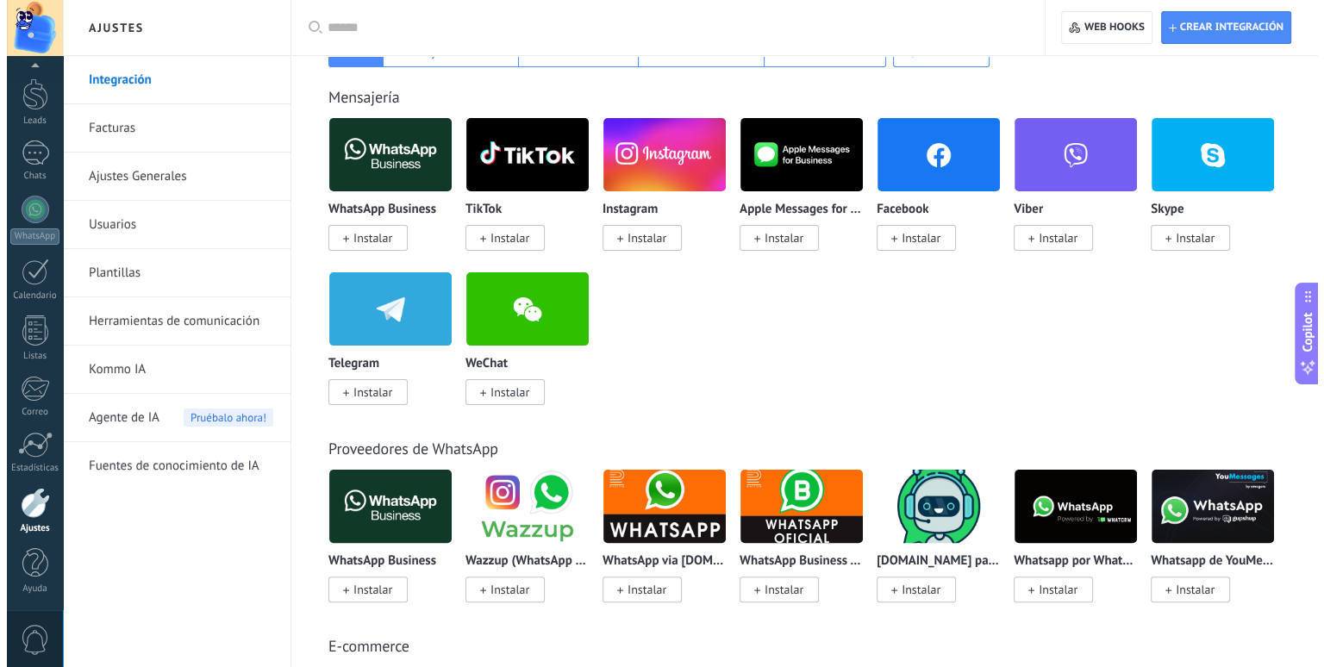
scroll to position [317, 0]
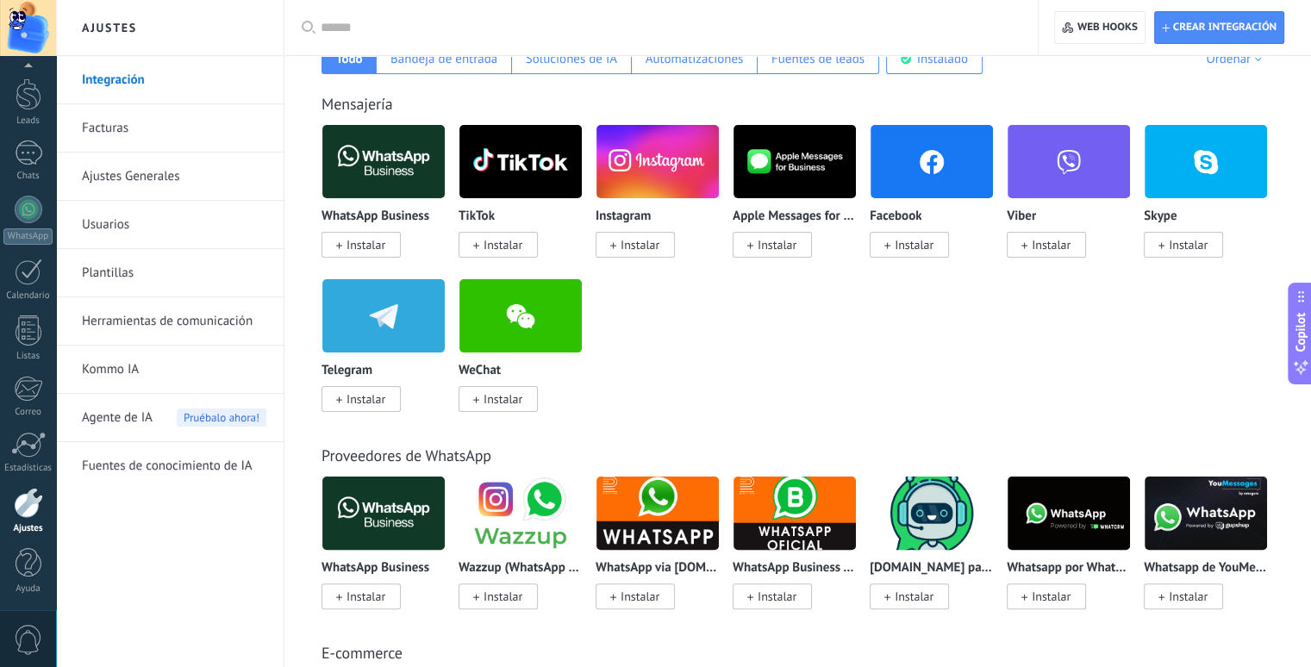
click at [383, 254] on span "Instalar" at bounding box center [361, 245] width 79 height 26
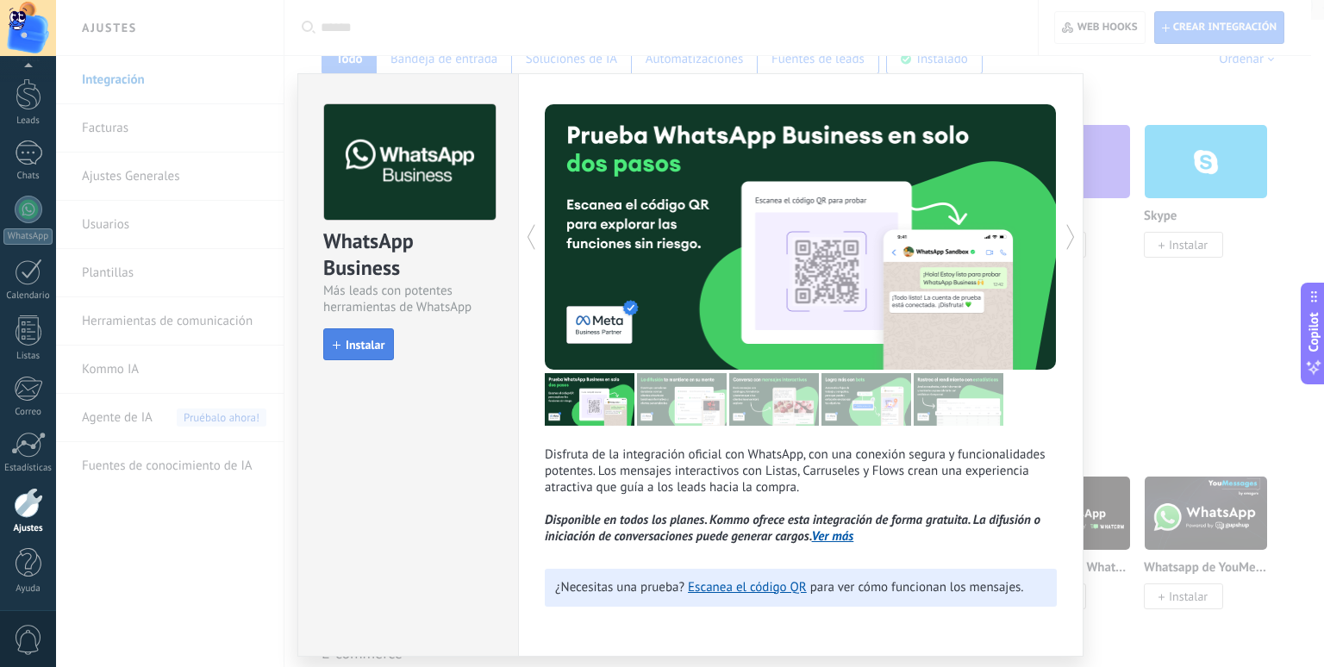
click at [377, 339] on span "Instalar" at bounding box center [365, 345] width 39 height 12
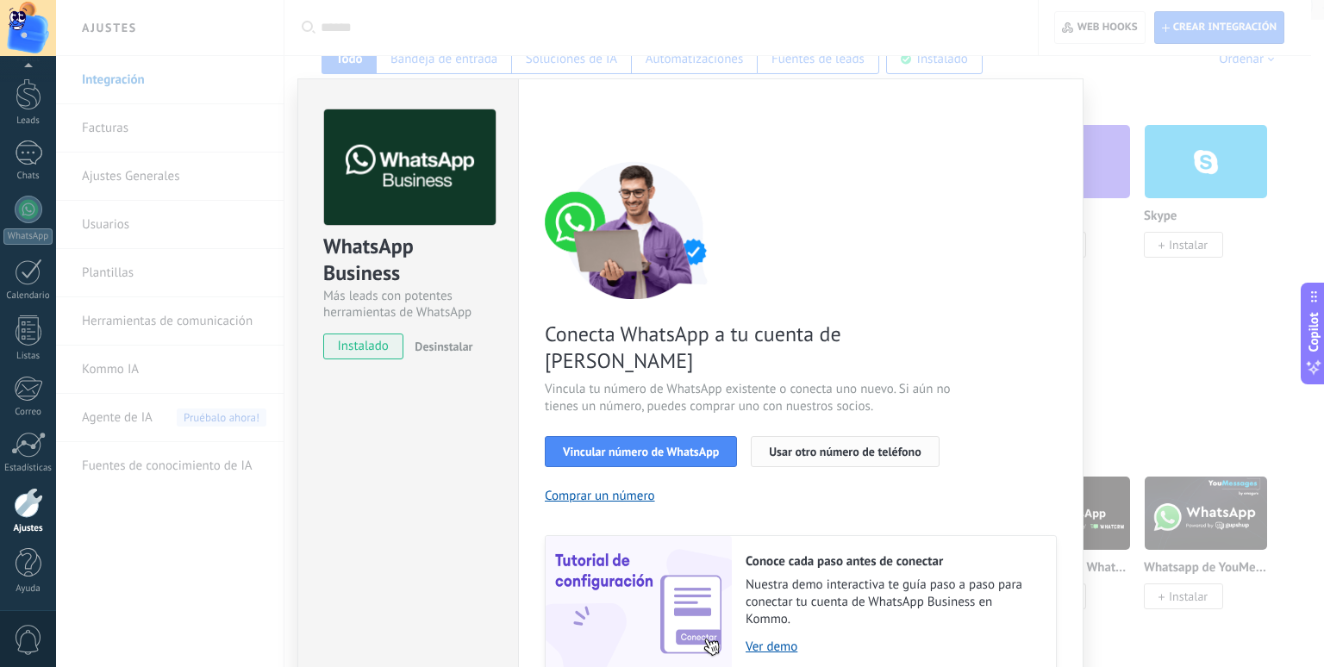
scroll to position [55, 0]
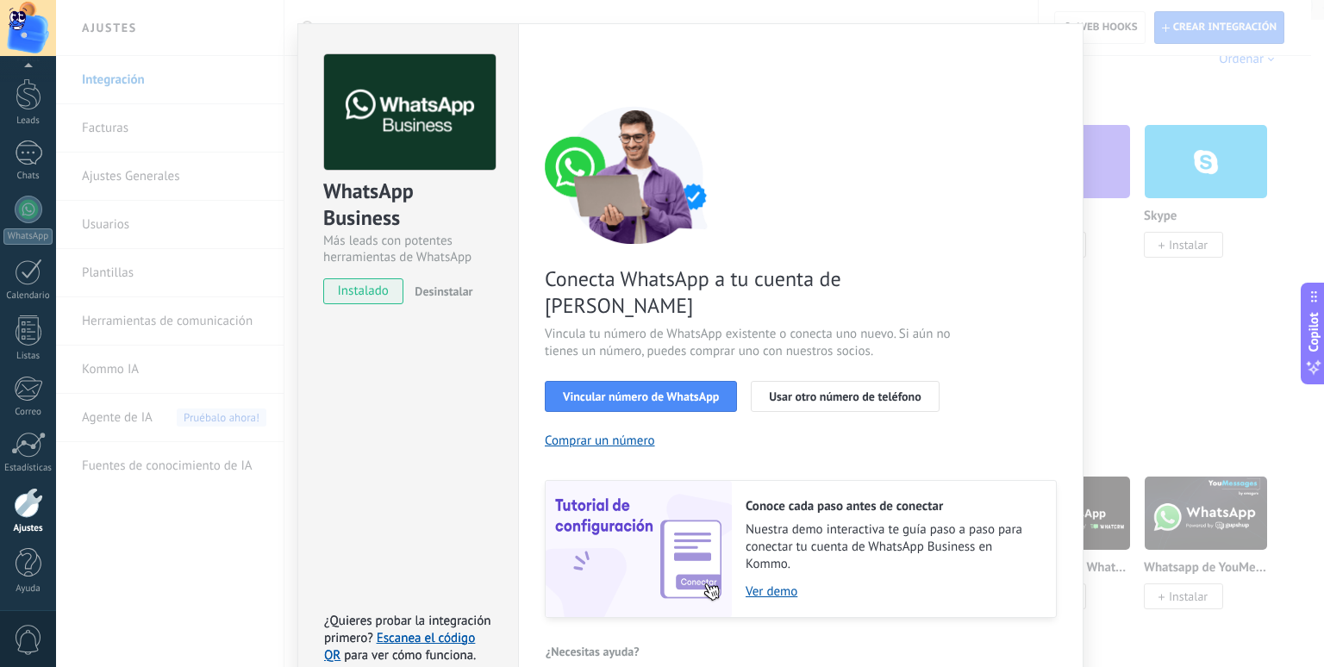
click at [1138, 78] on div "WhatsApp Business Más leads con potentes herramientas de WhatsApp instalado Des…" at bounding box center [690, 333] width 1268 height 667
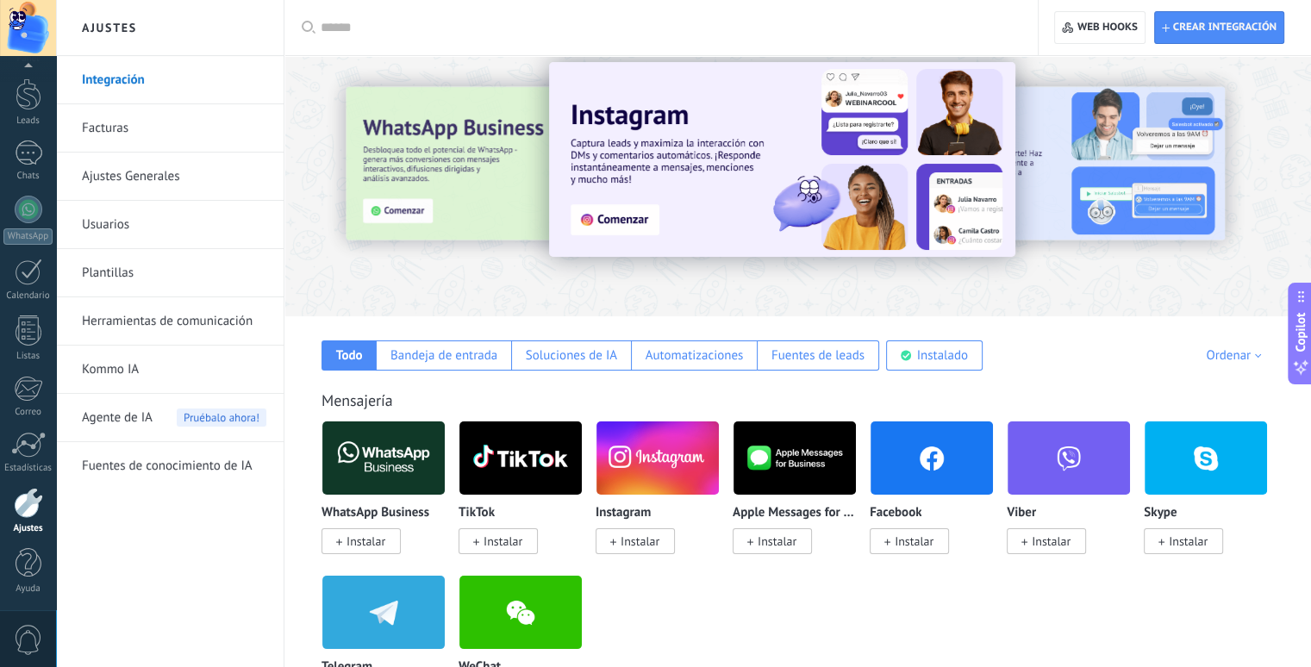
scroll to position [0, 0]
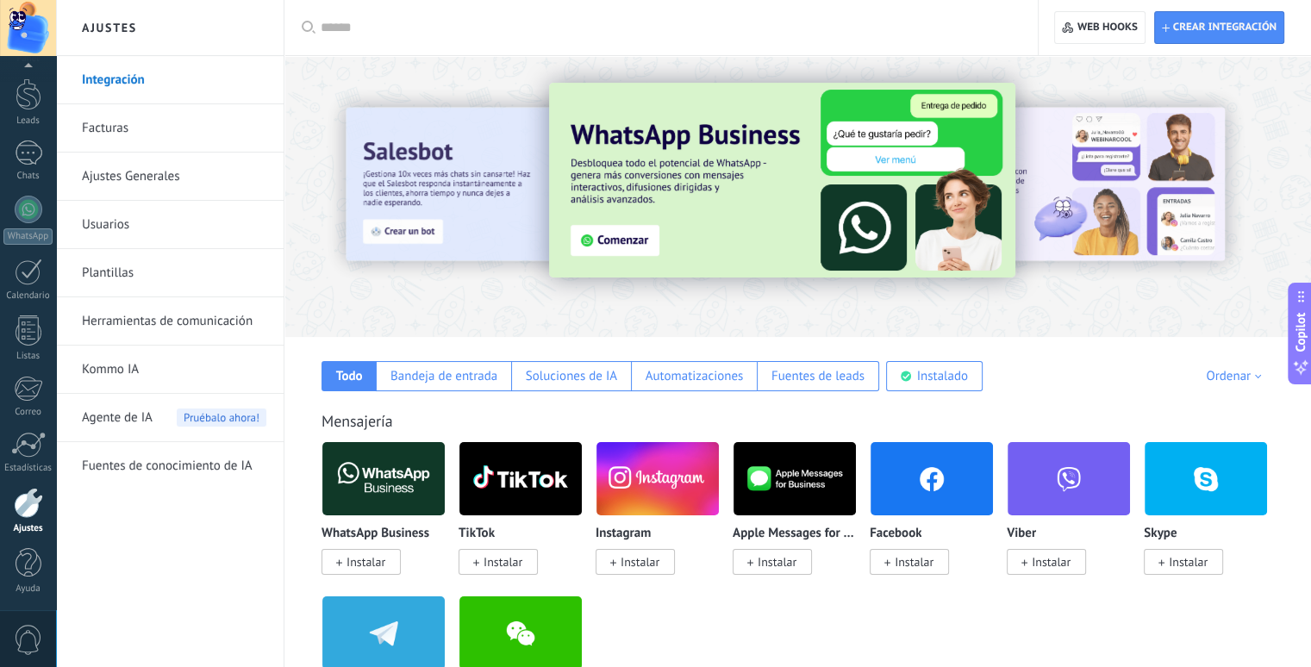
click at [37, 15] on div at bounding box center [28, 28] width 56 height 56
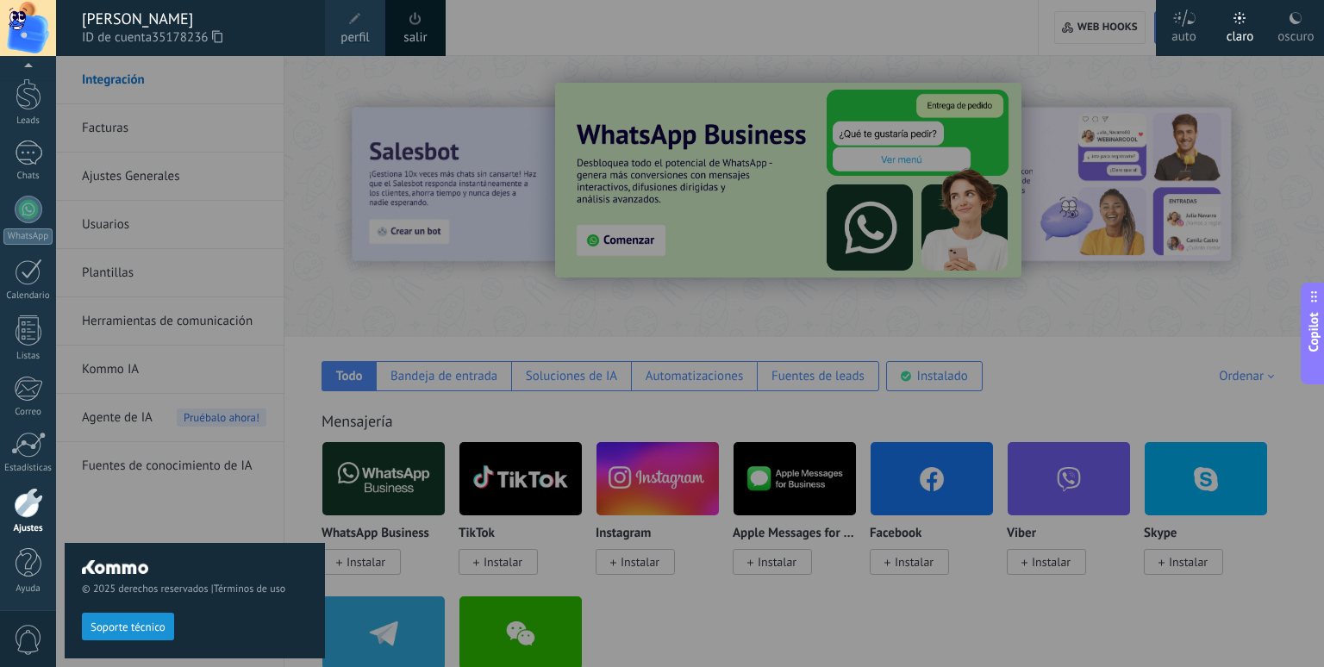
click at [363, 33] on span "perfil" at bounding box center [354, 37] width 28 height 19
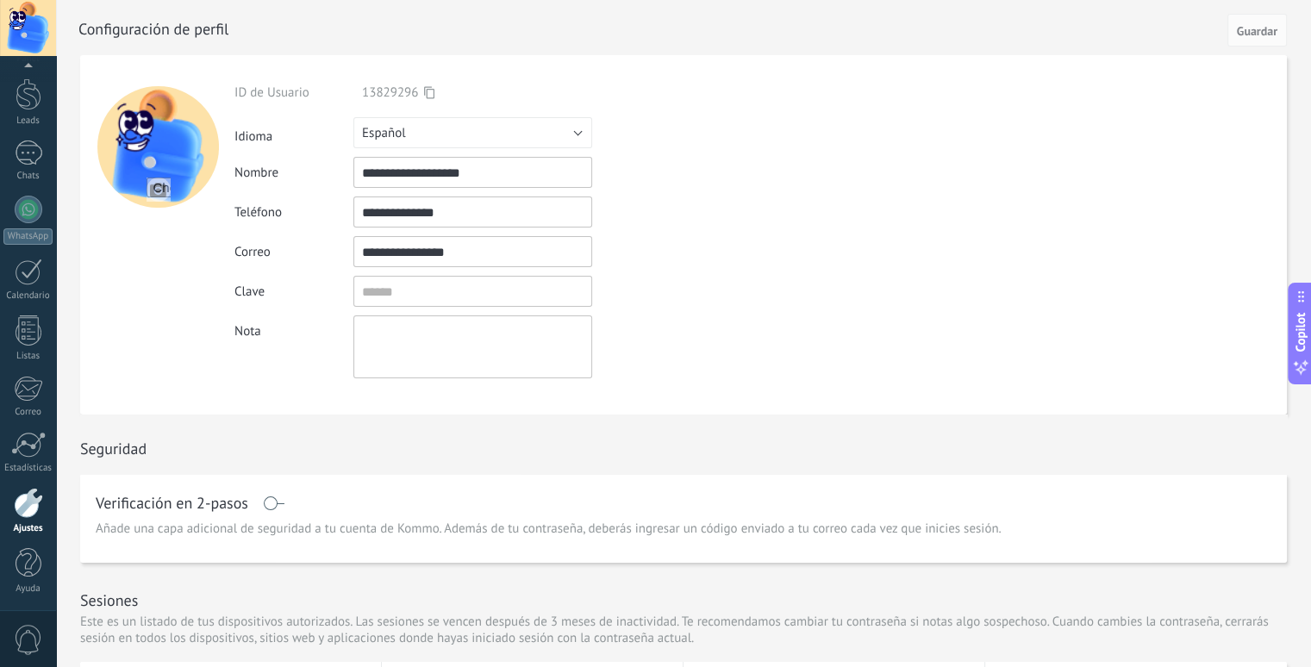
drag, startPoint x: 490, startPoint y: 251, endPoint x: 310, endPoint y: 278, distance: 182.1
click at [310, 278] on div "**********" at bounding box center [512, 231] width 557 height 294
